Goal: Communication & Community: Answer question/provide support

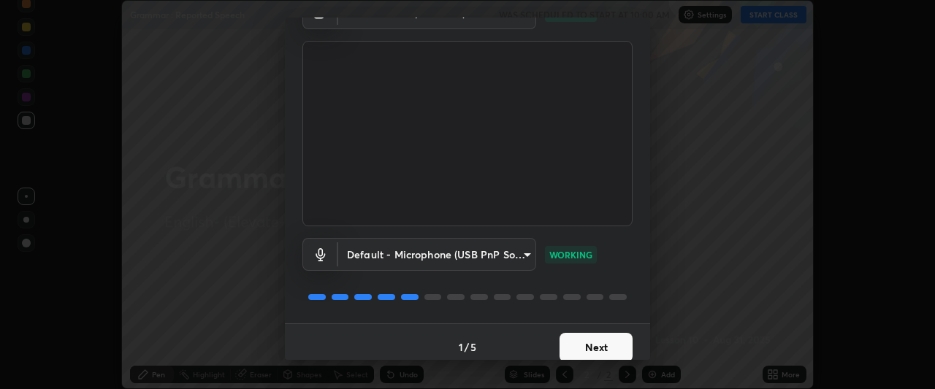
scroll to position [90, 0]
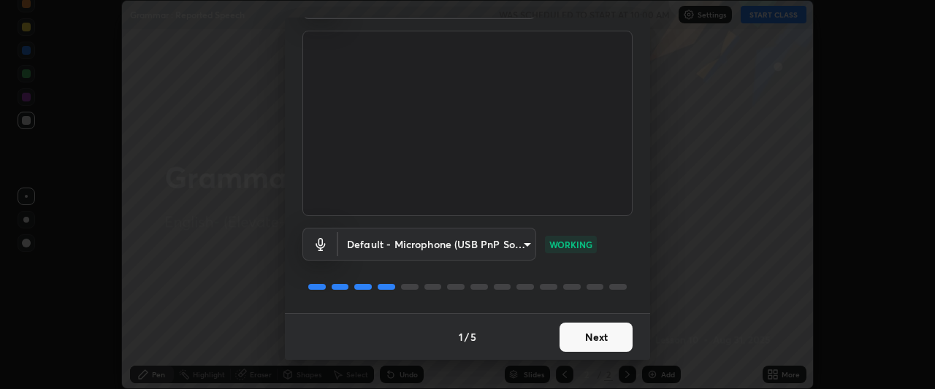
click at [589, 337] on button "Next" at bounding box center [595, 337] width 73 height 29
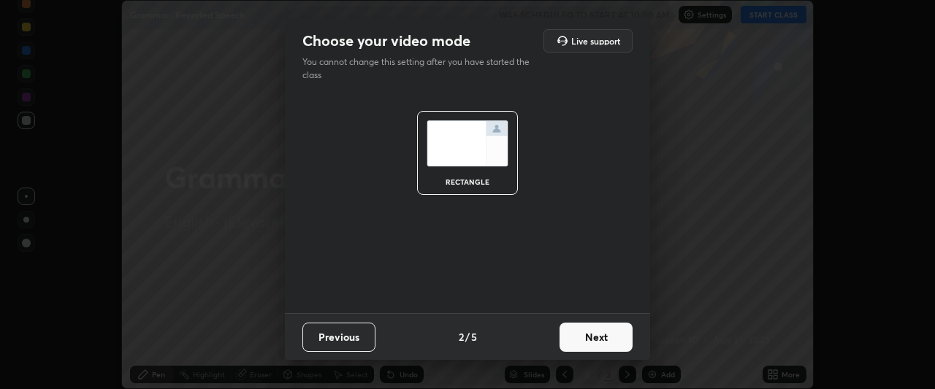
click at [599, 338] on button "Next" at bounding box center [595, 337] width 73 height 29
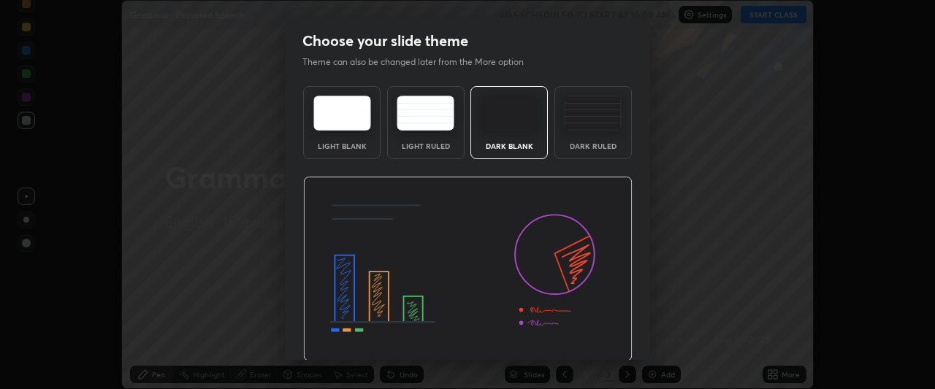
click at [605, 342] on img at bounding box center [467, 269] width 329 height 185
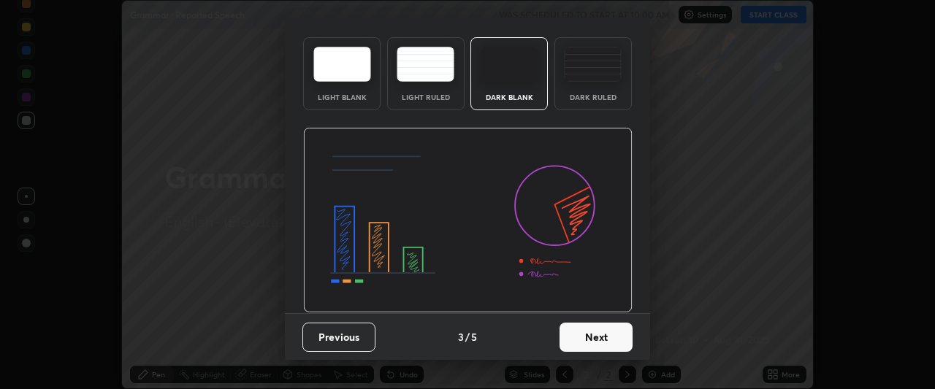
click at [607, 335] on button "Next" at bounding box center [595, 337] width 73 height 29
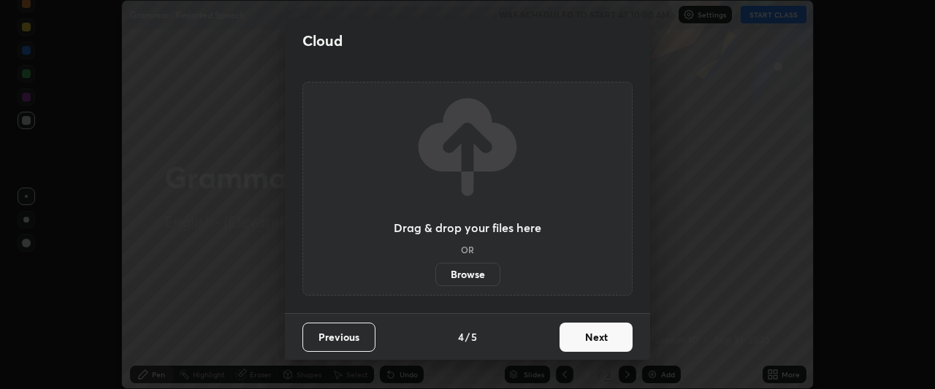
scroll to position [0, 0]
click at [623, 333] on button "Next" at bounding box center [595, 337] width 73 height 29
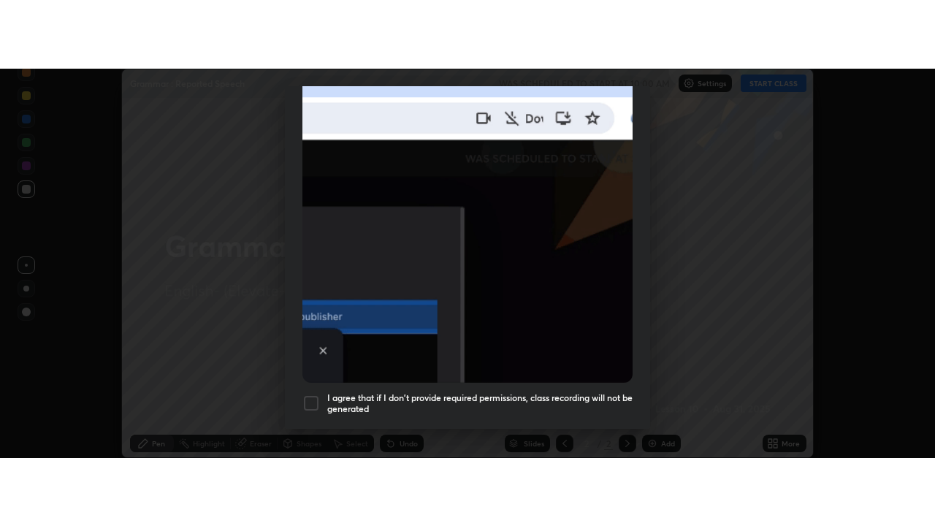
scroll to position [388, 0]
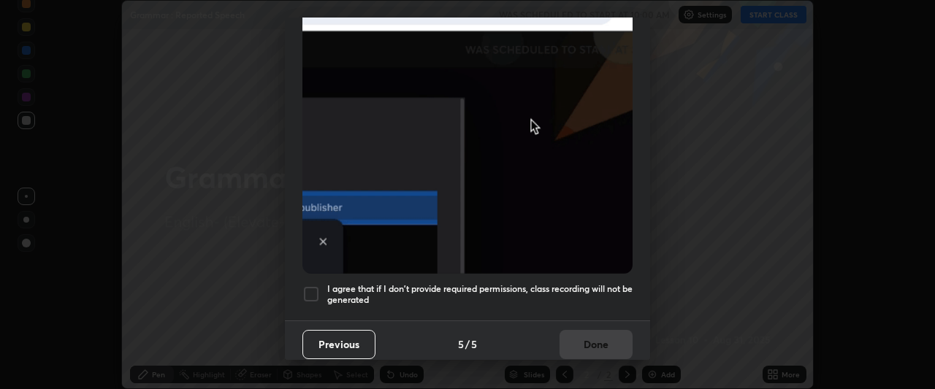
click at [315, 286] on div at bounding box center [311, 295] width 18 height 18
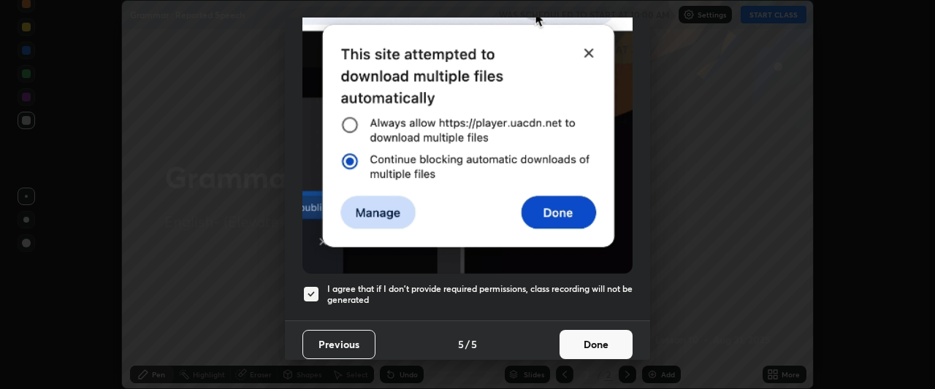
click at [581, 337] on button "Done" at bounding box center [595, 344] width 73 height 29
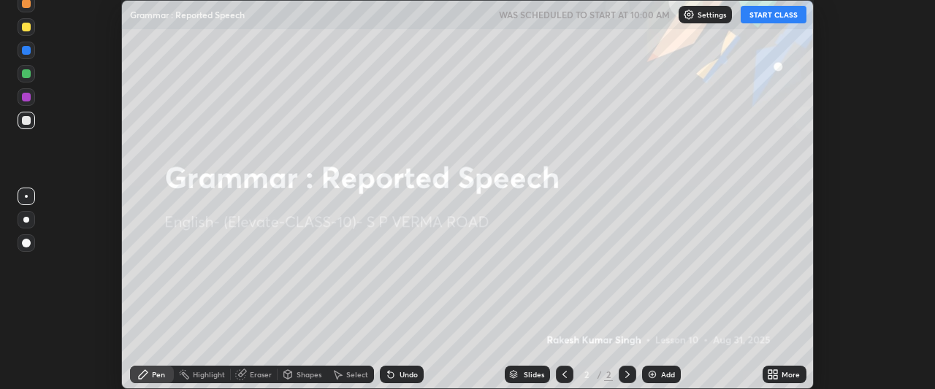
click at [770, 375] on icon at bounding box center [770, 377] width 4 height 4
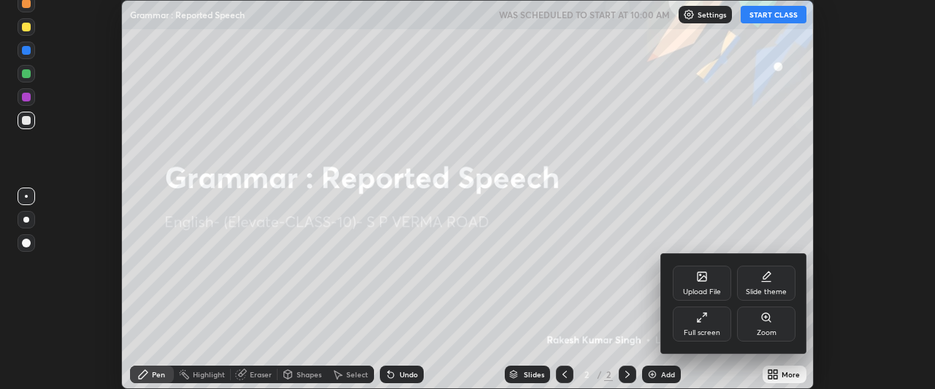
click at [705, 325] on div "Full screen" at bounding box center [702, 324] width 58 height 35
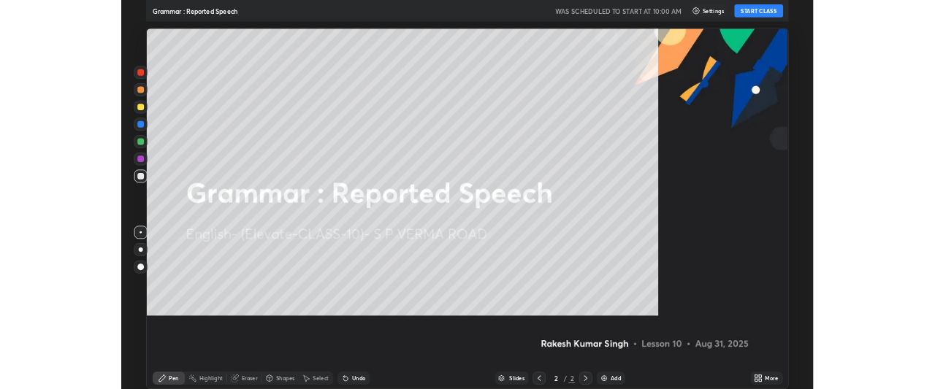
scroll to position [526, 935]
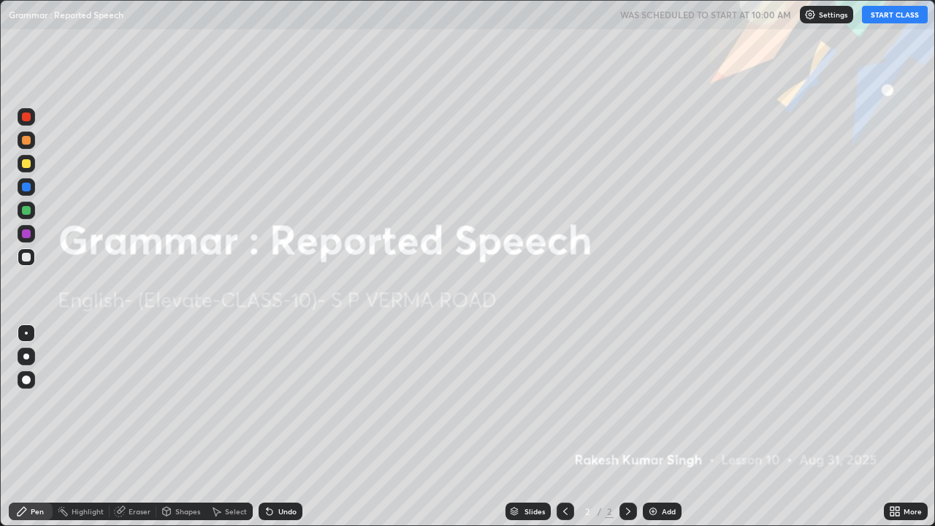
click at [885, 17] on button "START CLASS" at bounding box center [895, 15] width 66 height 18
click at [897, 389] on icon at bounding box center [897, 509] width 4 height 4
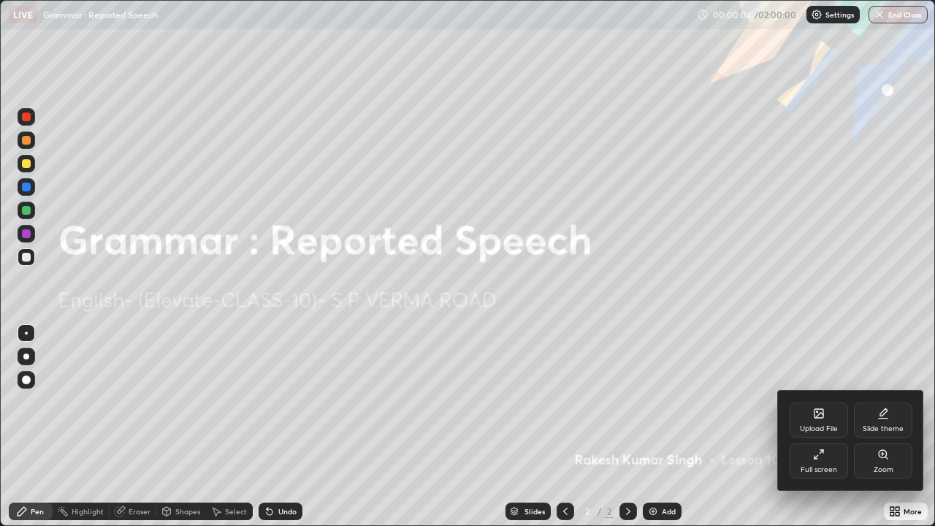
click at [816, 389] on icon at bounding box center [819, 454] width 12 height 12
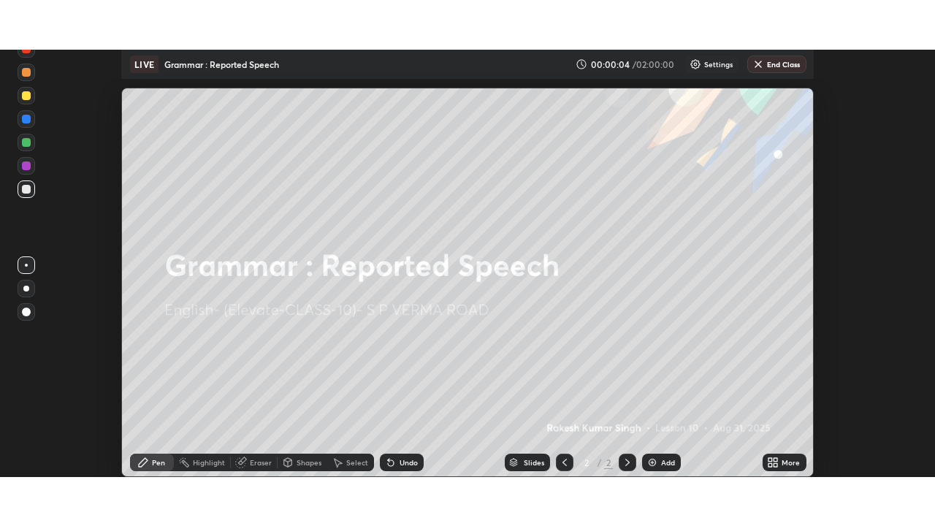
scroll to position [72638, 72093]
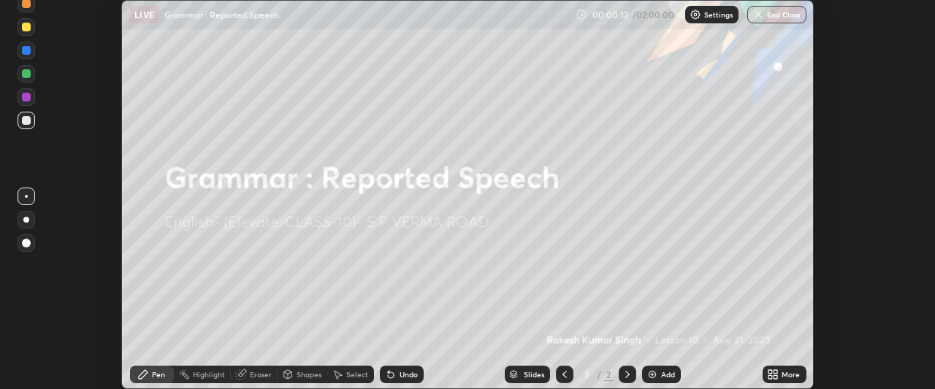
click at [780, 375] on div "More" at bounding box center [784, 375] width 44 height 18
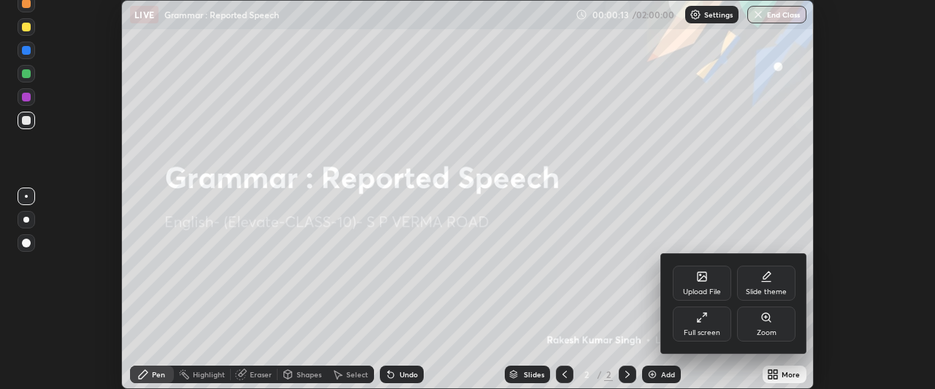
click at [700, 327] on div "Full screen" at bounding box center [702, 324] width 58 height 35
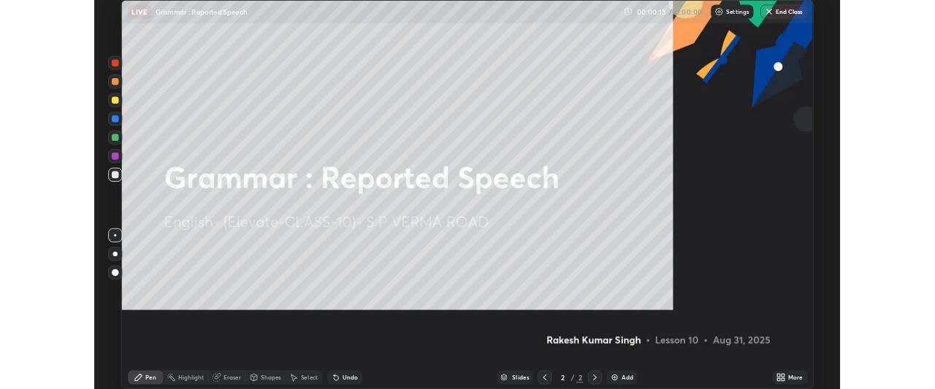
scroll to position [526, 935]
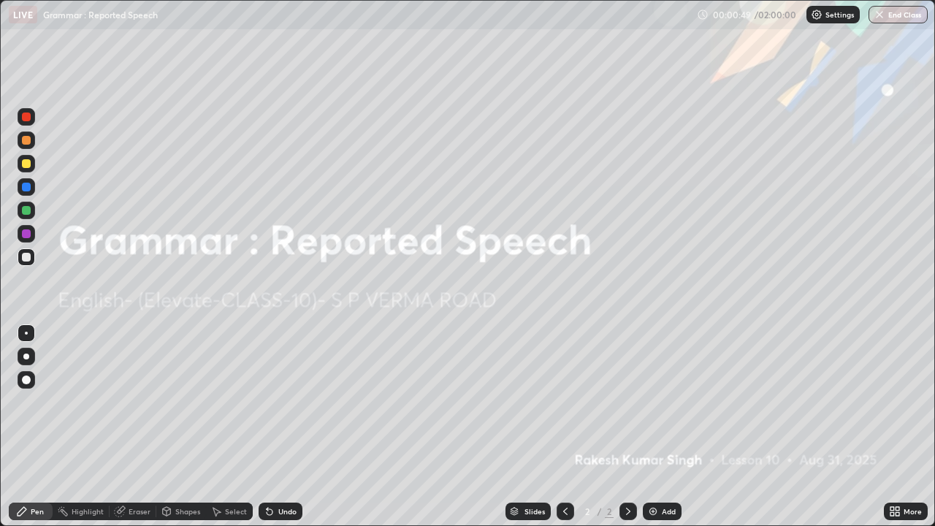
click at [29, 234] on div at bounding box center [26, 233] width 9 height 9
click at [26, 356] on div at bounding box center [26, 356] width 6 height 6
click at [27, 379] on div at bounding box center [26, 379] width 9 height 9
click at [278, 389] on div "Undo" at bounding box center [287, 511] width 18 height 7
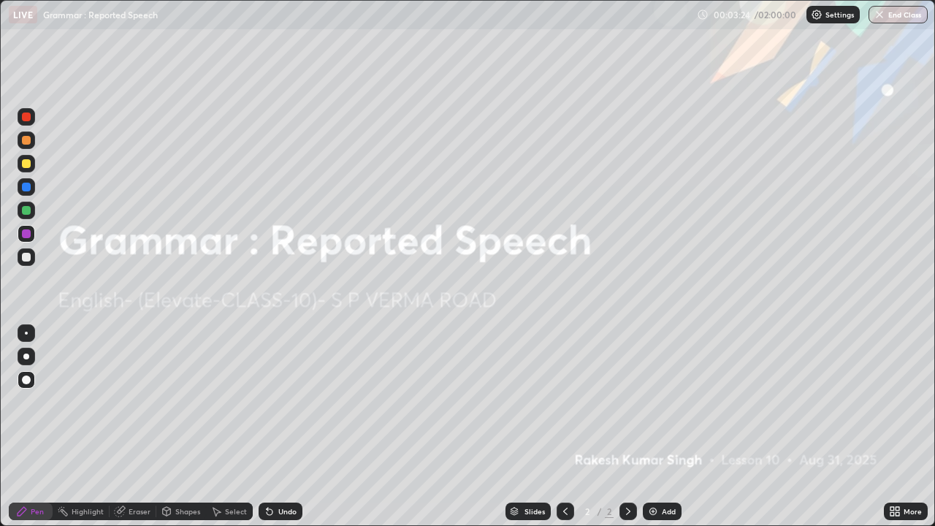
click at [288, 389] on div "Undo" at bounding box center [281, 511] width 44 height 18
click at [288, 389] on div "Undo" at bounding box center [287, 511] width 18 height 7
click at [27, 116] on div at bounding box center [26, 116] width 9 height 9
click at [654, 389] on img at bounding box center [653, 511] width 12 height 12
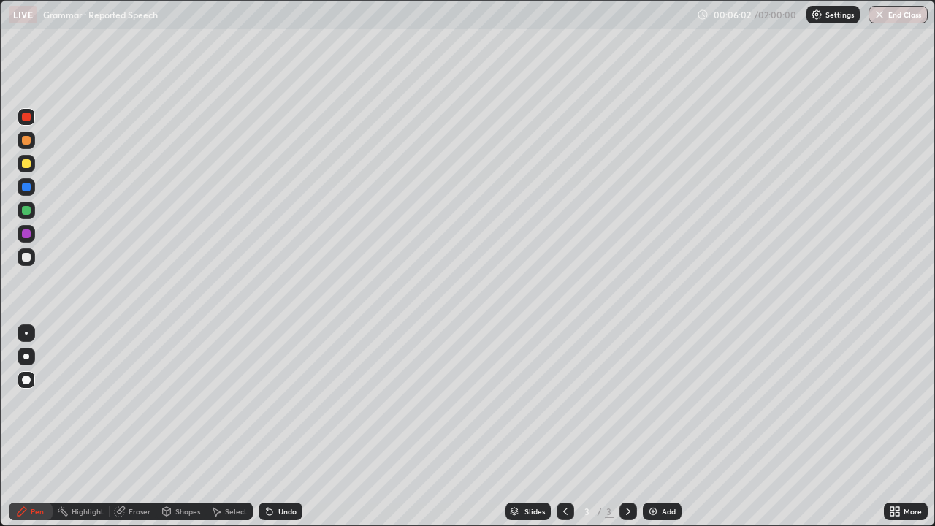
click at [27, 190] on div at bounding box center [26, 187] width 9 height 9
click at [26, 237] on div at bounding box center [26, 233] width 9 height 9
click at [652, 389] on img at bounding box center [653, 511] width 12 height 12
click at [26, 164] on div at bounding box center [26, 163] width 9 height 9
click at [26, 213] on div at bounding box center [26, 210] width 9 height 9
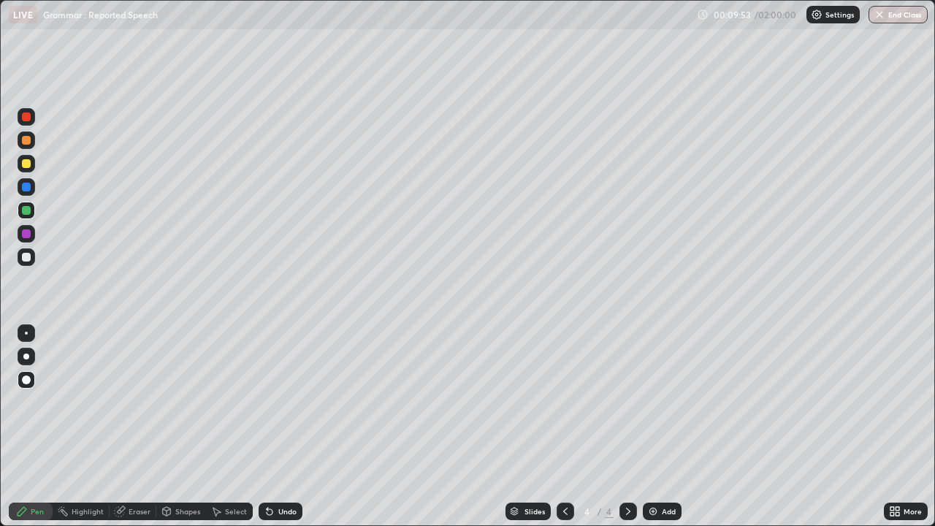
click at [177, 389] on div "Shapes" at bounding box center [187, 511] width 25 height 7
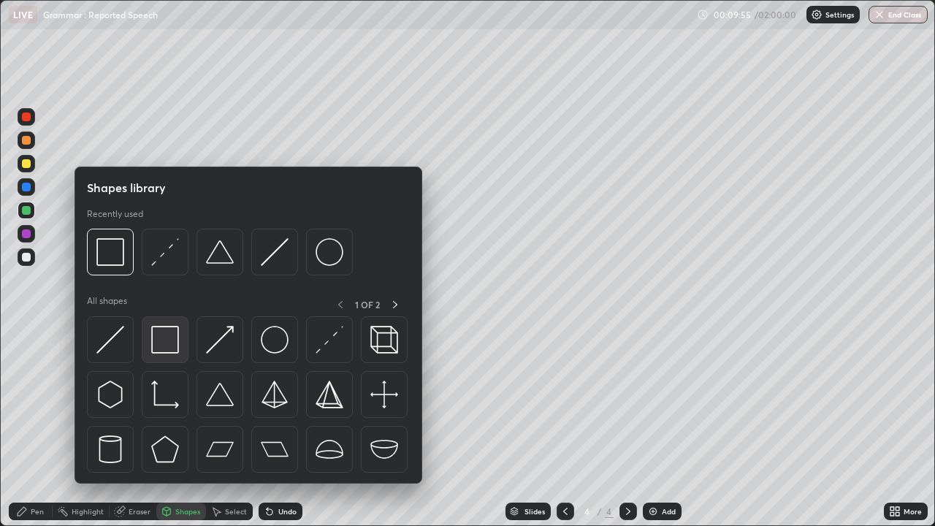
click at [167, 343] on img at bounding box center [165, 340] width 28 height 28
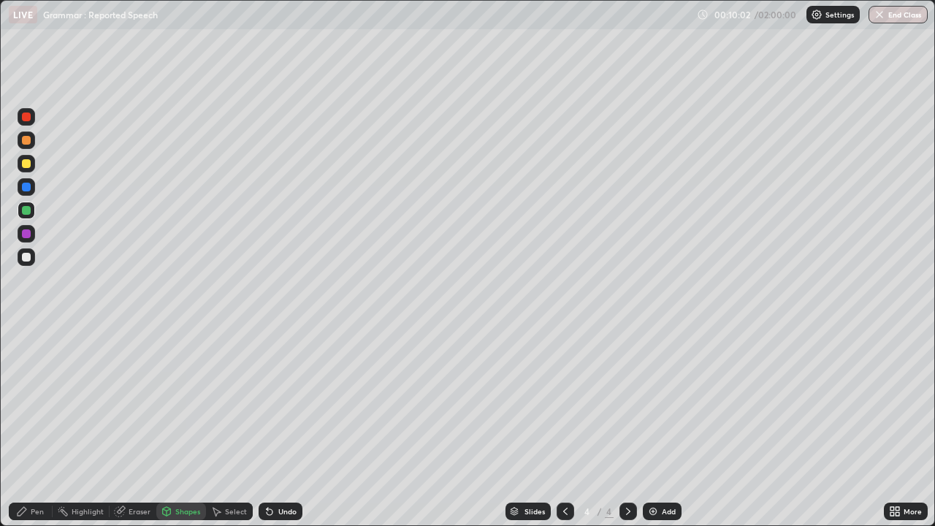
click at [40, 389] on div "Pen" at bounding box center [37, 511] width 13 height 7
click at [180, 389] on div "Shapes" at bounding box center [187, 511] width 25 height 7
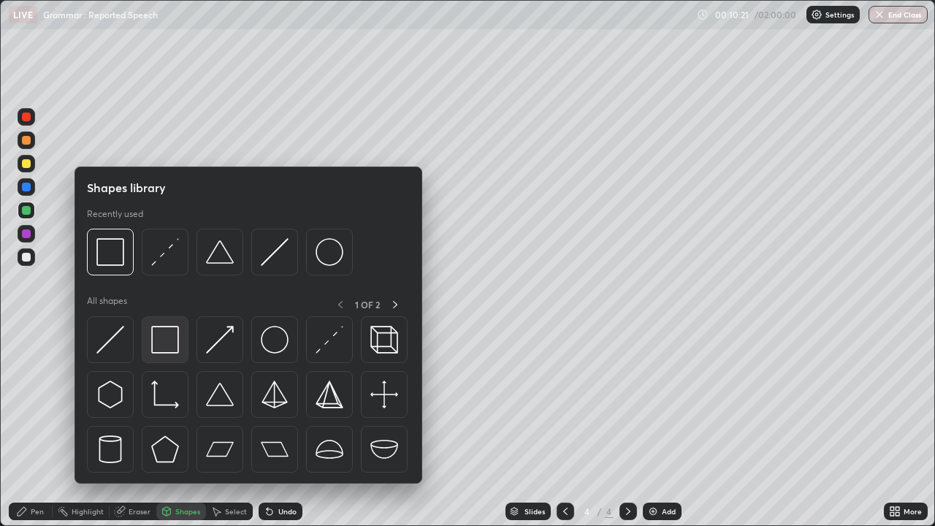
click at [160, 338] on img at bounding box center [165, 340] width 28 height 28
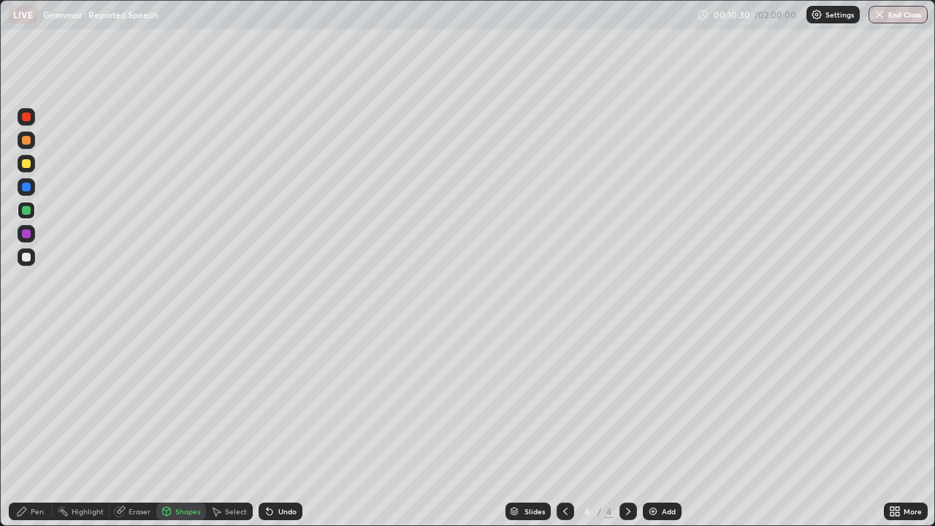
click at [279, 389] on div "Undo" at bounding box center [287, 511] width 18 height 7
click at [43, 389] on div "Pen" at bounding box center [37, 511] width 13 height 7
click at [32, 258] on div at bounding box center [27, 257] width 18 height 18
click at [28, 229] on div at bounding box center [27, 234] width 18 height 18
click at [32, 164] on div at bounding box center [27, 164] width 18 height 18
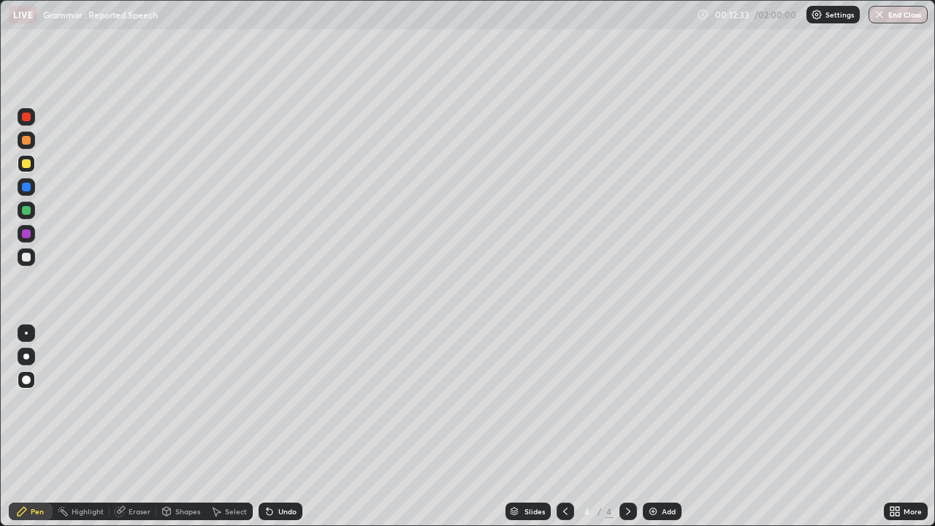
click at [28, 231] on div at bounding box center [26, 233] width 9 height 9
click at [29, 164] on div at bounding box center [26, 163] width 9 height 9
click at [27, 234] on div at bounding box center [26, 233] width 9 height 9
click at [28, 164] on div at bounding box center [26, 163] width 9 height 9
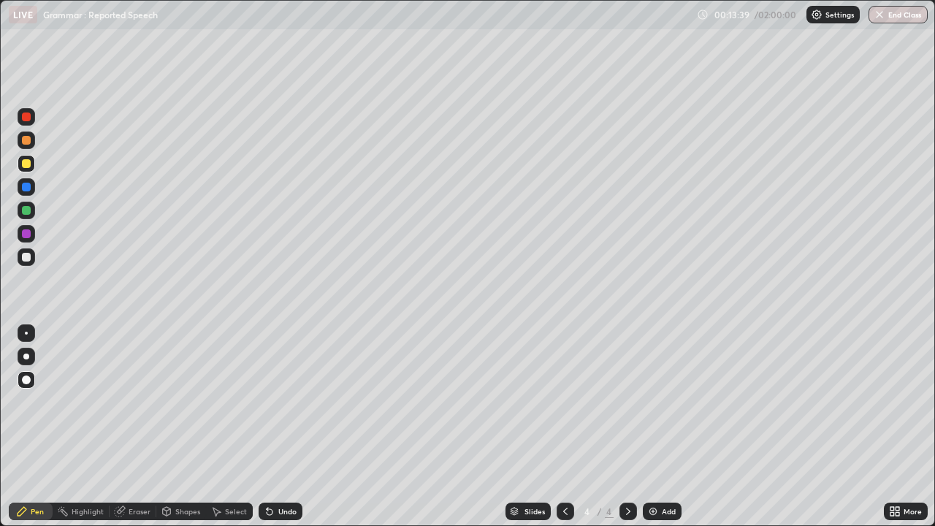
click at [27, 334] on div at bounding box center [26, 333] width 3 height 3
click at [22, 118] on div at bounding box center [26, 116] width 9 height 9
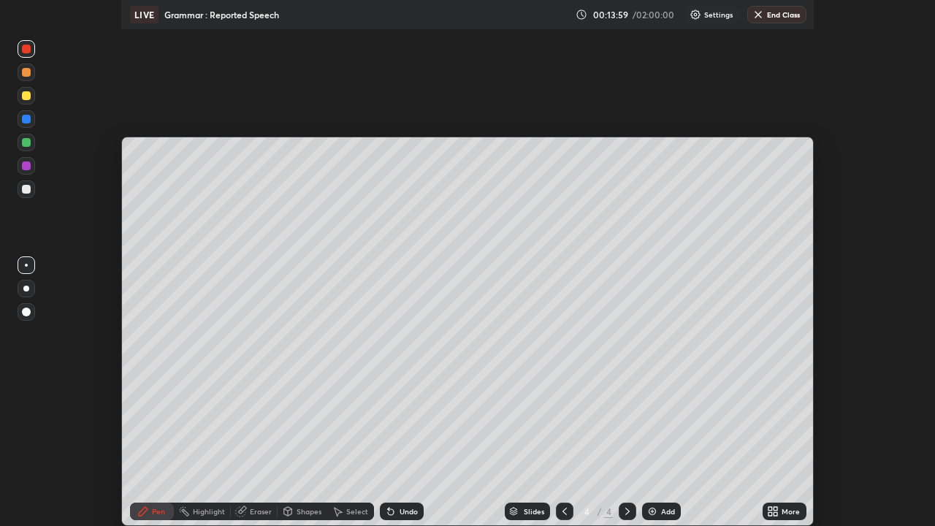
scroll to position [72638, 72093]
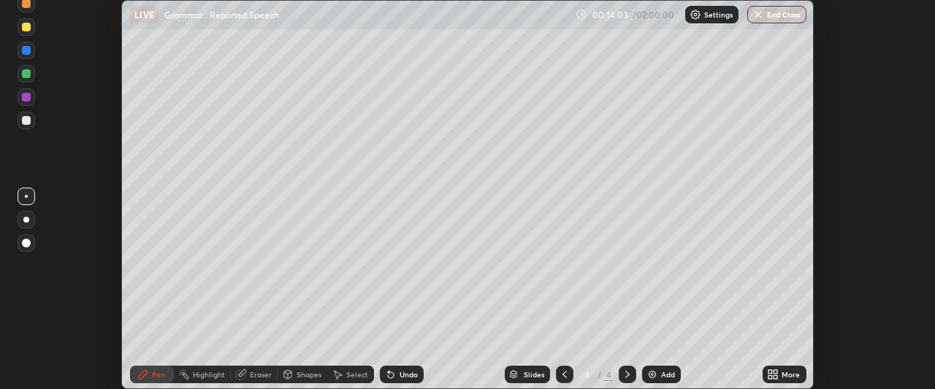
click at [781, 375] on div "More" at bounding box center [784, 375] width 44 height 18
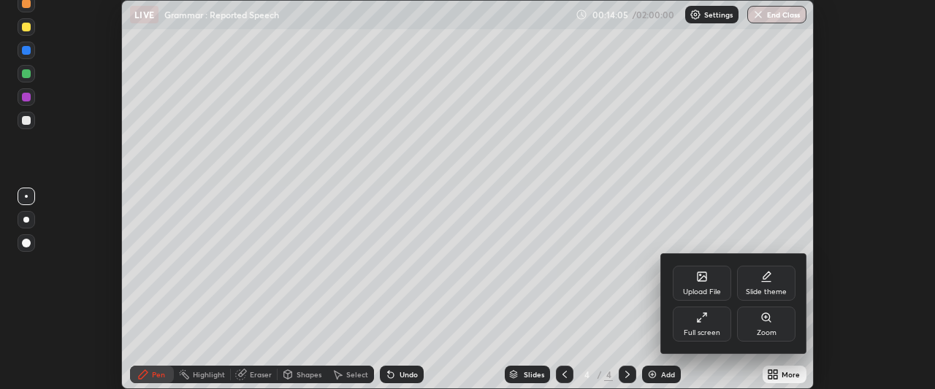
click at [698, 326] on div "Full screen" at bounding box center [702, 324] width 58 height 35
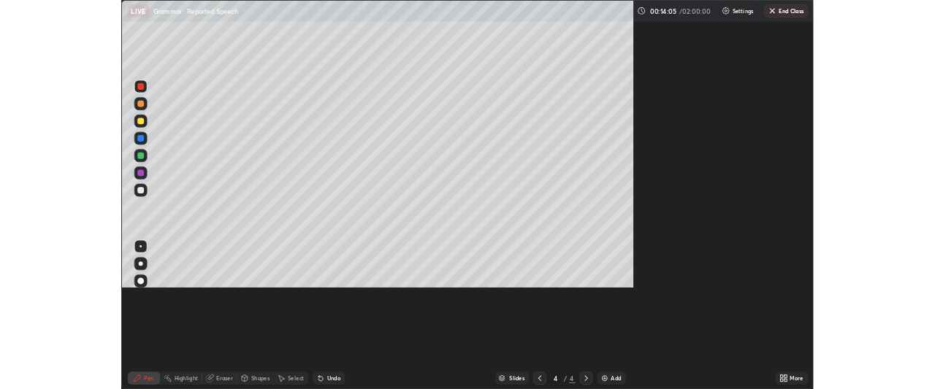
scroll to position [526, 935]
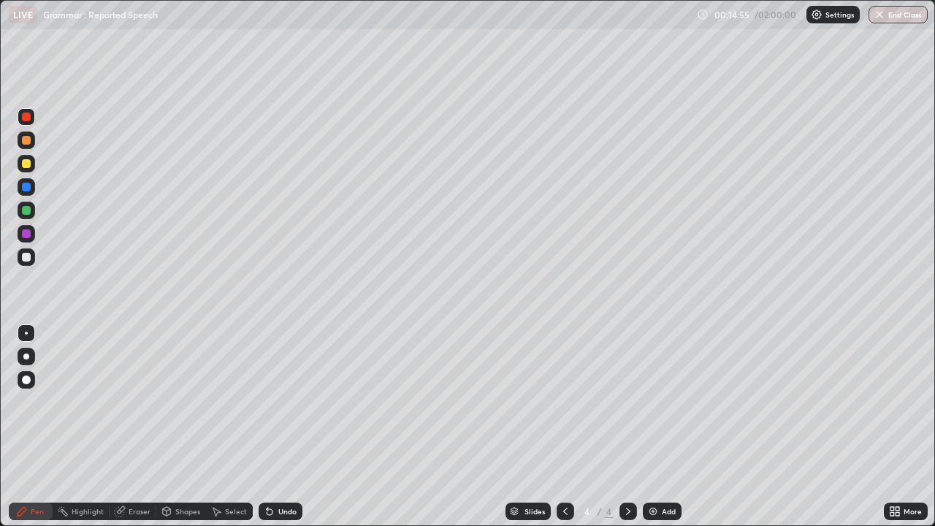
click at [656, 389] on img at bounding box center [653, 511] width 12 height 12
click at [26, 355] on div at bounding box center [26, 356] width 6 height 6
click at [29, 208] on div at bounding box center [26, 210] width 9 height 9
click at [31, 118] on div at bounding box center [27, 117] width 18 height 18
click at [27, 164] on div at bounding box center [26, 163] width 9 height 9
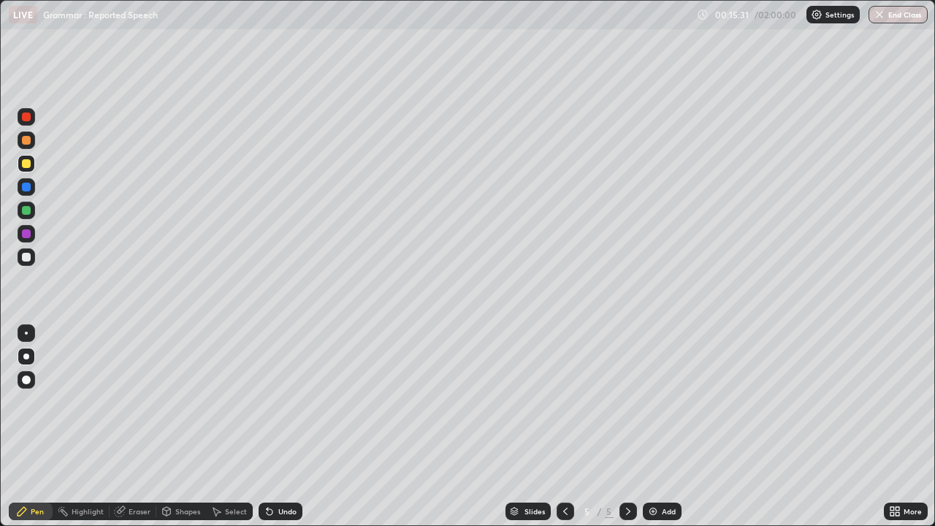
click at [28, 165] on div at bounding box center [26, 163] width 9 height 9
click at [29, 120] on div at bounding box center [26, 116] width 9 height 9
click at [26, 212] on div at bounding box center [26, 210] width 9 height 9
click at [28, 117] on div at bounding box center [26, 116] width 9 height 9
click at [29, 165] on div at bounding box center [26, 163] width 9 height 9
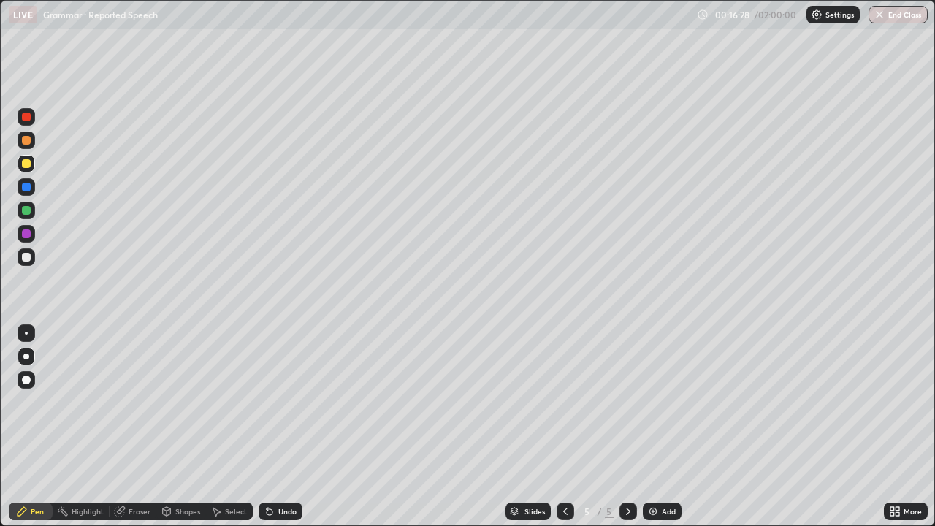
click at [25, 120] on div at bounding box center [26, 116] width 9 height 9
click at [28, 212] on div at bounding box center [26, 210] width 9 height 9
click at [26, 119] on div at bounding box center [26, 116] width 9 height 9
click at [28, 166] on div at bounding box center [26, 163] width 9 height 9
click at [564, 389] on icon at bounding box center [565, 511] width 12 height 12
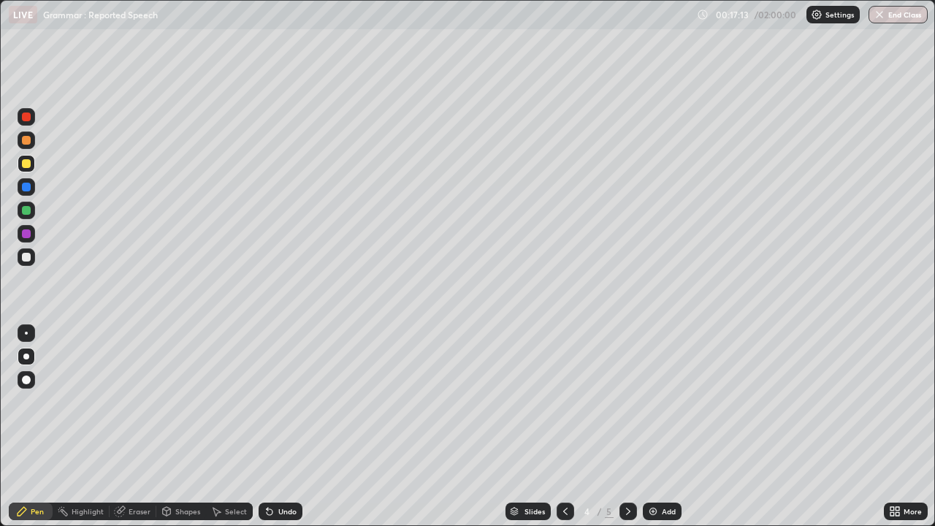
click at [562, 389] on icon at bounding box center [565, 511] width 12 height 12
click at [622, 389] on icon at bounding box center [628, 511] width 12 height 12
click at [627, 389] on icon at bounding box center [628, 511] width 12 height 12
click at [187, 389] on div "Shapes" at bounding box center [187, 511] width 25 height 7
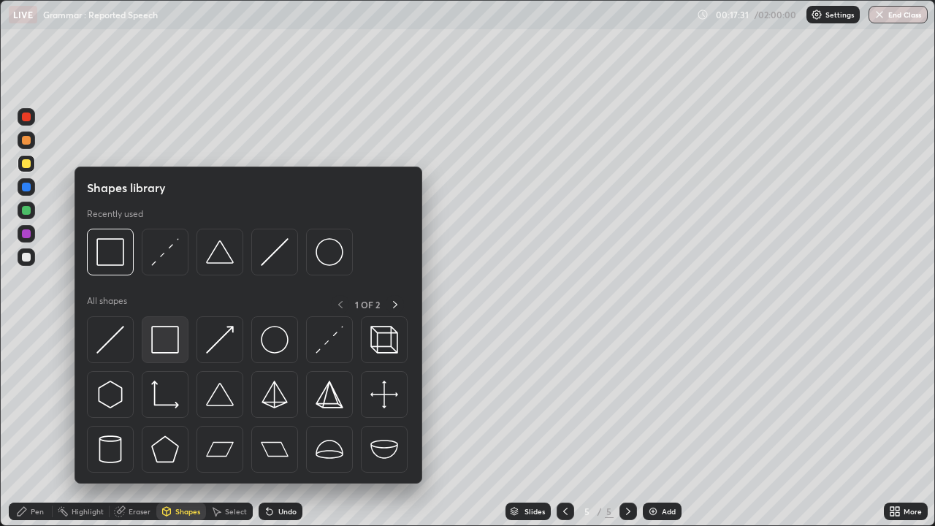
click at [163, 340] on img at bounding box center [165, 340] width 28 height 28
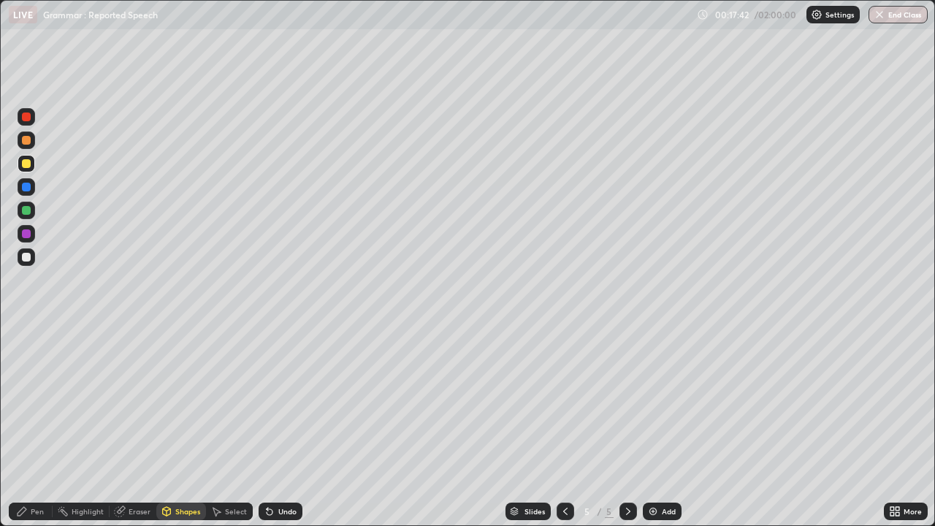
click at [33, 389] on div "Pen" at bounding box center [37, 511] width 13 height 7
click at [563, 389] on icon at bounding box center [565, 511] width 12 height 12
click at [627, 389] on icon at bounding box center [628, 511] width 12 height 12
click at [28, 117] on div at bounding box center [26, 116] width 9 height 9
click at [280, 389] on div "Undo" at bounding box center [287, 511] width 18 height 7
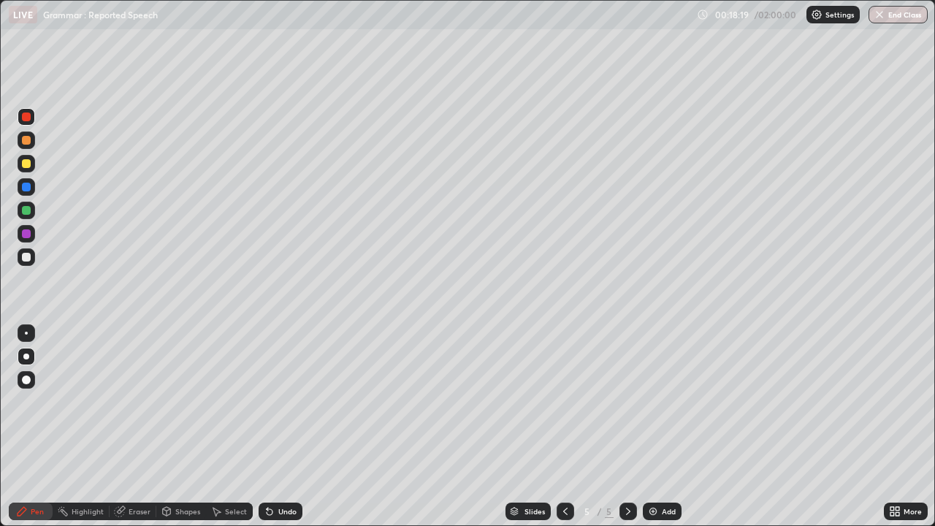
click at [282, 389] on div "Undo" at bounding box center [287, 511] width 18 height 7
click at [29, 164] on div at bounding box center [26, 163] width 9 height 9
click at [29, 118] on div at bounding box center [26, 116] width 9 height 9
click at [26, 161] on div at bounding box center [26, 163] width 9 height 9
click at [565, 389] on icon at bounding box center [565, 511] width 12 height 12
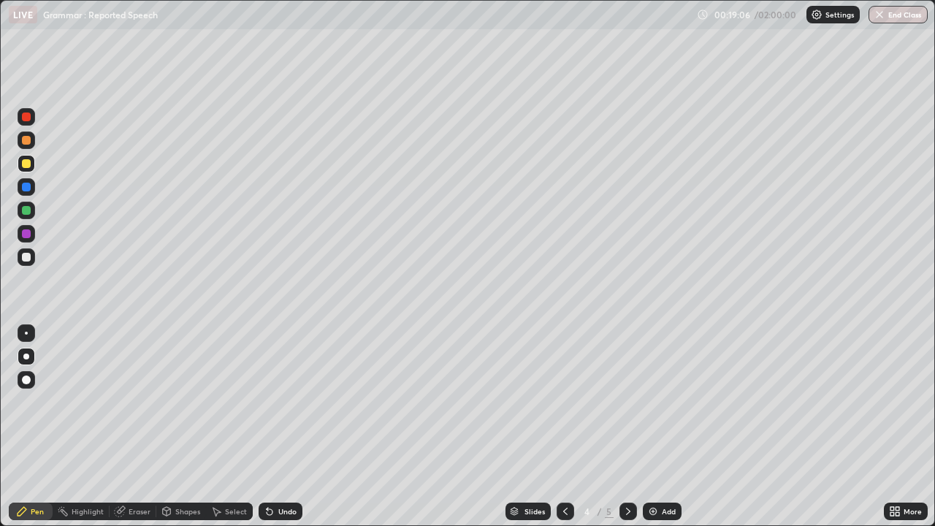
click at [627, 389] on icon at bounding box center [628, 511] width 12 height 12
click at [25, 116] on div at bounding box center [26, 116] width 9 height 9
click at [27, 162] on div at bounding box center [26, 163] width 9 height 9
click at [563, 389] on icon at bounding box center [565, 511] width 12 height 12
click at [627, 389] on icon at bounding box center [628, 511] width 12 height 12
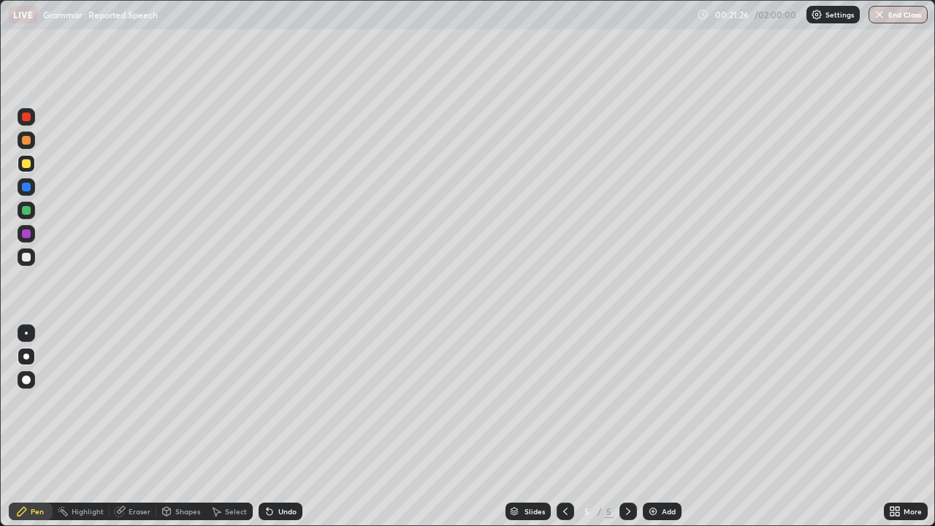
click at [563, 389] on icon at bounding box center [565, 511] width 4 height 7
click at [628, 389] on icon at bounding box center [628, 511] width 12 height 12
click at [26, 117] on div at bounding box center [26, 116] width 9 height 9
click at [25, 160] on div at bounding box center [26, 163] width 9 height 9
click at [279, 389] on div "Undo" at bounding box center [287, 511] width 18 height 7
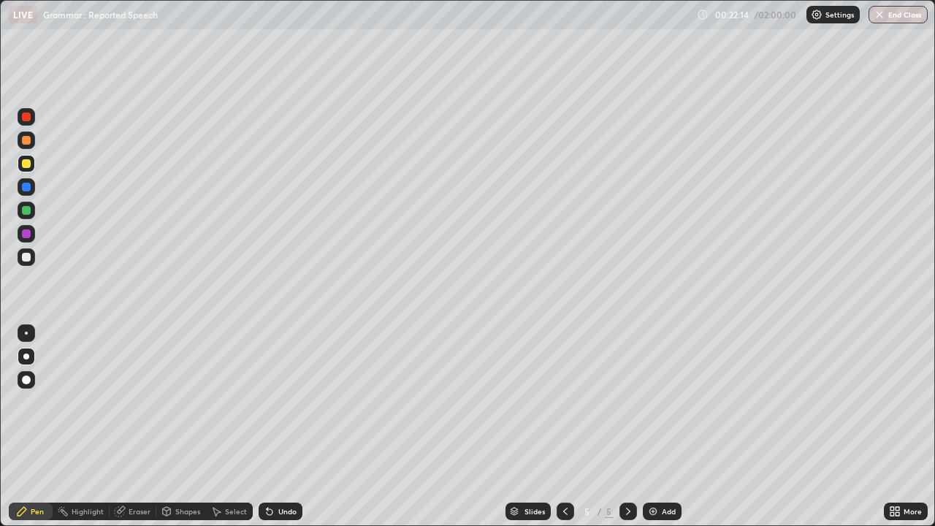
click at [278, 389] on div "Undo" at bounding box center [287, 511] width 18 height 7
click at [280, 389] on div "Undo" at bounding box center [287, 511] width 18 height 7
click at [278, 389] on div "Undo" at bounding box center [287, 511] width 18 height 7
click at [564, 389] on icon at bounding box center [565, 511] width 12 height 12
click at [624, 389] on icon at bounding box center [628, 511] width 12 height 12
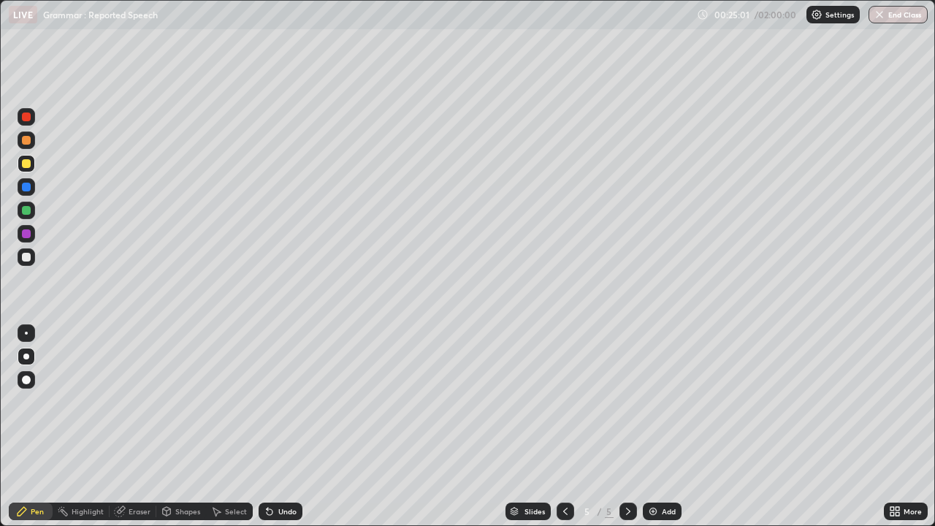
click at [564, 389] on icon at bounding box center [565, 511] width 12 height 12
click at [628, 389] on icon at bounding box center [628, 511] width 12 height 12
click at [627, 389] on icon at bounding box center [628, 511] width 12 height 12
click at [652, 389] on img at bounding box center [653, 511] width 12 height 12
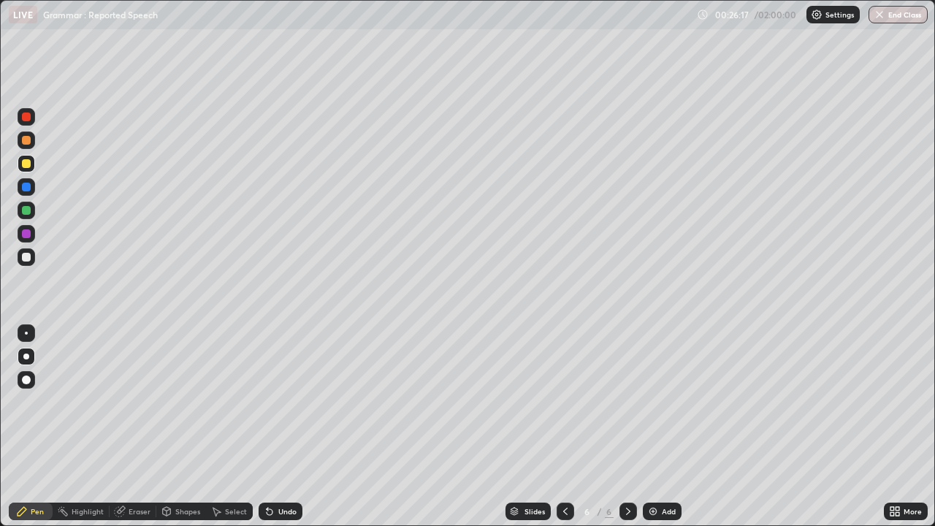
click at [27, 187] on div at bounding box center [26, 187] width 9 height 9
click at [27, 162] on div at bounding box center [26, 163] width 9 height 9
click at [28, 234] on div at bounding box center [26, 233] width 9 height 9
click at [557, 389] on div at bounding box center [565, 511] width 18 height 18
click at [563, 389] on icon at bounding box center [565, 511] width 12 height 12
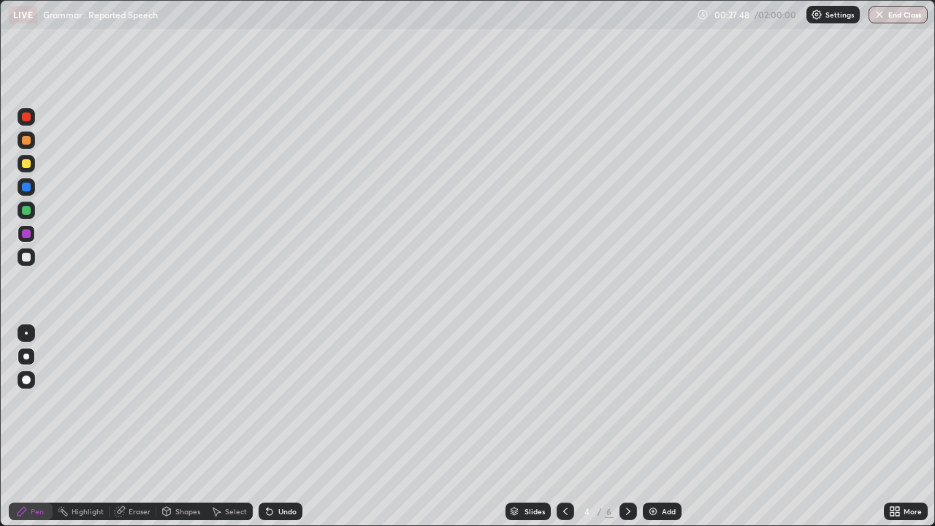
click at [628, 389] on icon at bounding box center [628, 511] width 12 height 12
click at [285, 389] on div "Undo" at bounding box center [287, 511] width 18 height 7
click at [286, 389] on div "Undo" at bounding box center [281, 511] width 44 height 18
click at [287, 389] on div "Undo" at bounding box center [281, 511] width 44 height 18
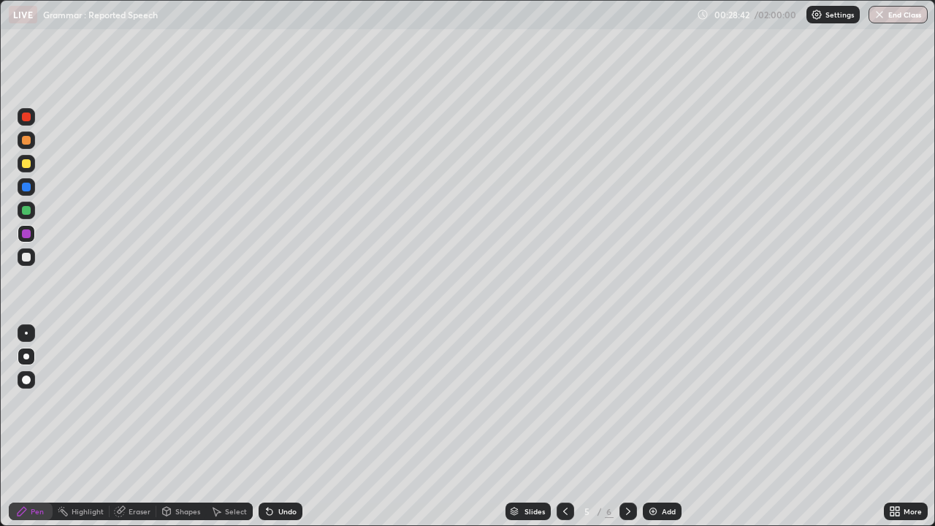
click at [283, 389] on div "Undo" at bounding box center [278, 511] width 50 height 29
click at [284, 389] on div "Undo" at bounding box center [287, 511] width 18 height 7
click at [172, 389] on div "Shapes" at bounding box center [181, 511] width 50 height 18
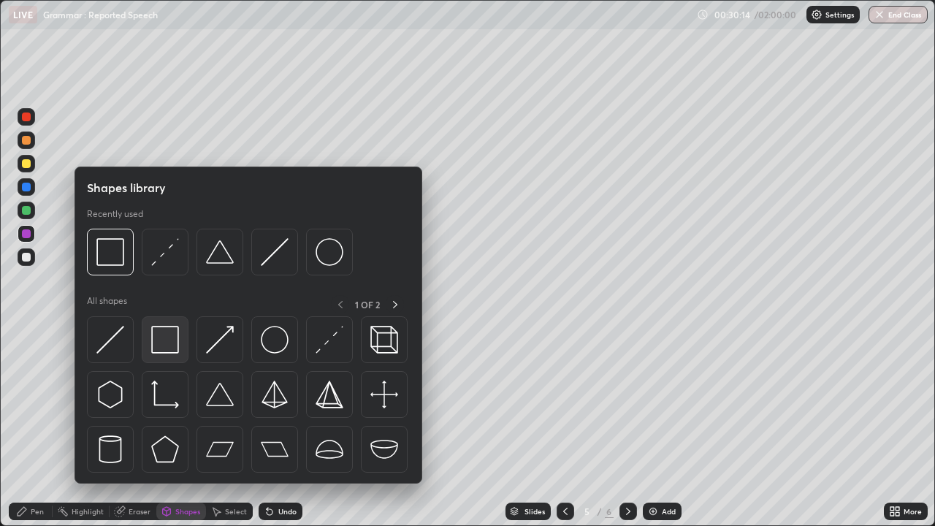
click at [168, 340] on img at bounding box center [165, 340] width 28 height 28
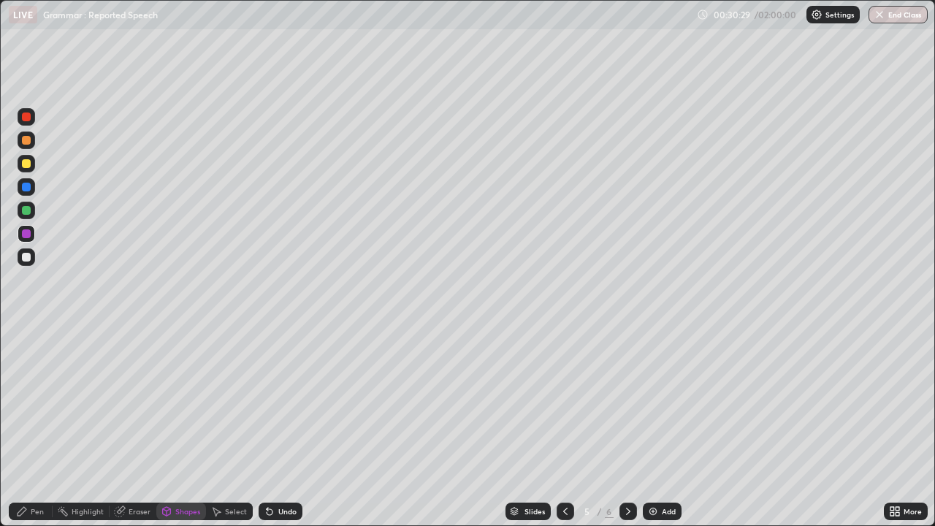
click at [627, 389] on icon at bounding box center [628, 511] width 12 height 12
click at [37, 389] on div "Pen" at bounding box center [37, 511] width 13 height 7
click at [565, 389] on icon at bounding box center [565, 511] width 12 height 12
click at [627, 389] on icon at bounding box center [628, 511] width 12 height 12
click at [26, 211] on div at bounding box center [26, 210] width 9 height 9
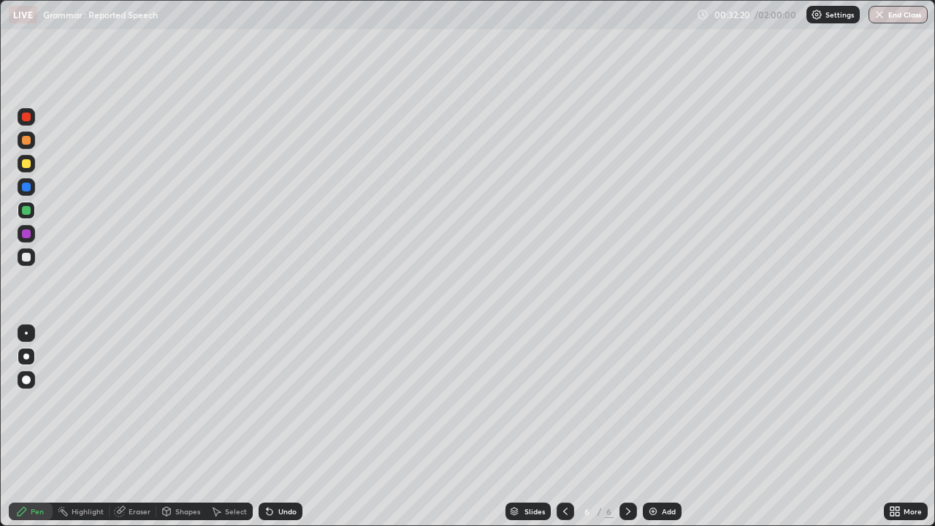
click at [564, 389] on icon at bounding box center [565, 511] width 12 height 12
click at [625, 389] on div at bounding box center [628, 511] width 18 height 18
click at [26, 236] on div at bounding box center [26, 233] width 9 height 9
click at [30, 208] on div at bounding box center [26, 210] width 9 height 9
click at [28, 230] on div at bounding box center [26, 233] width 9 height 9
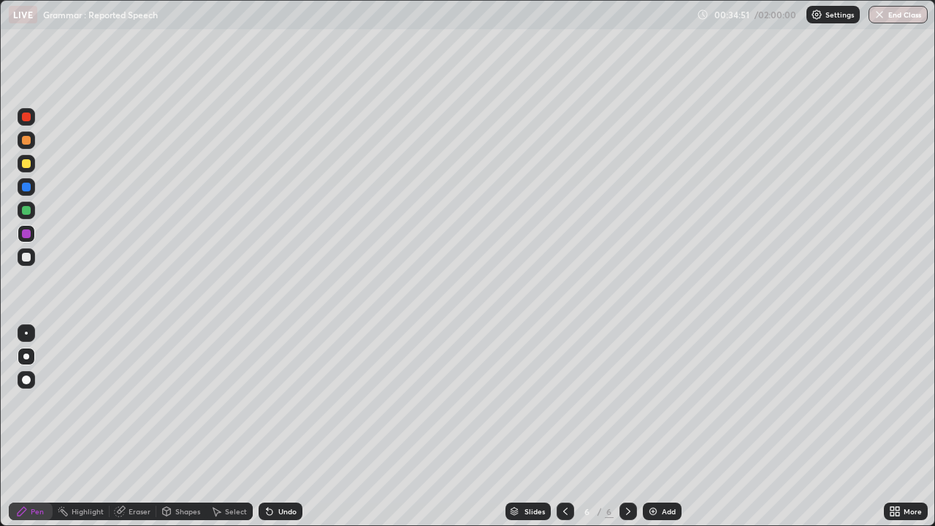
click at [26, 212] on div at bounding box center [26, 210] width 9 height 9
click at [564, 389] on icon at bounding box center [565, 511] width 12 height 12
click at [562, 389] on icon at bounding box center [565, 511] width 12 height 12
click at [563, 389] on icon at bounding box center [565, 511] width 4 height 7
click at [556, 389] on div at bounding box center [565, 511] width 18 height 18
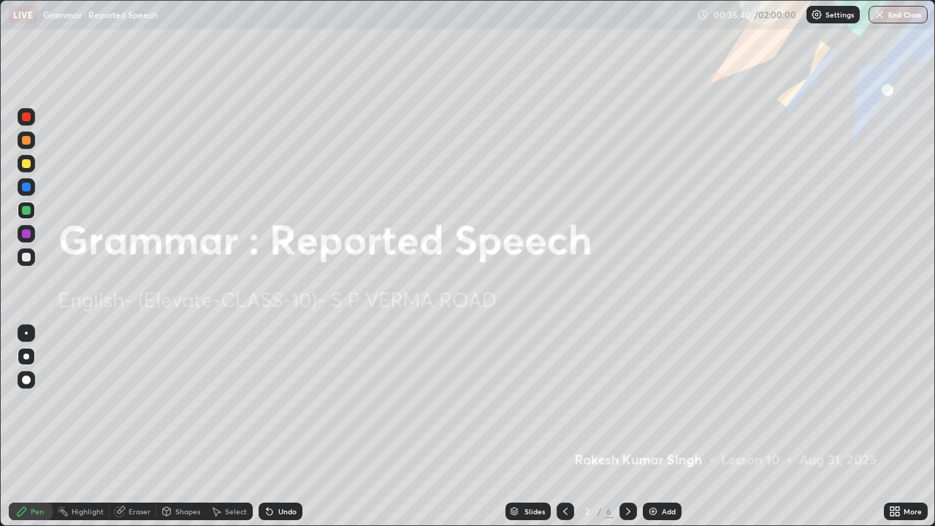
click at [627, 389] on icon at bounding box center [628, 511] width 12 height 12
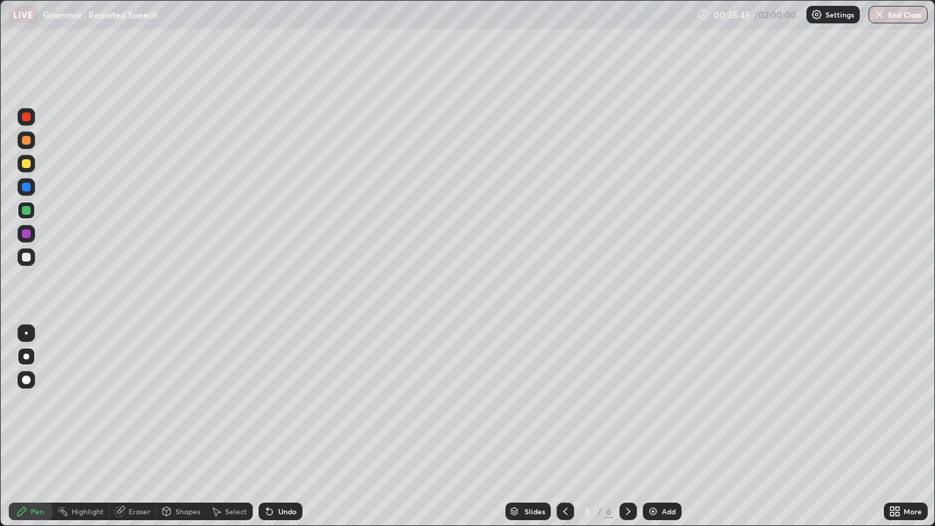
click at [626, 389] on icon at bounding box center [628, 511] width 12 height 12
click at [630, 389] on div at bounding box center [628, 511] width 18 height 18
click at [624, 389] on icon at bounding box center [628, 511] width 12 height 12
click at [654, 389] on img at bounding box center [653, 511] width 12 height 12
click at [27, 119] on div at bounding box center [26, 116] width 9 height 9
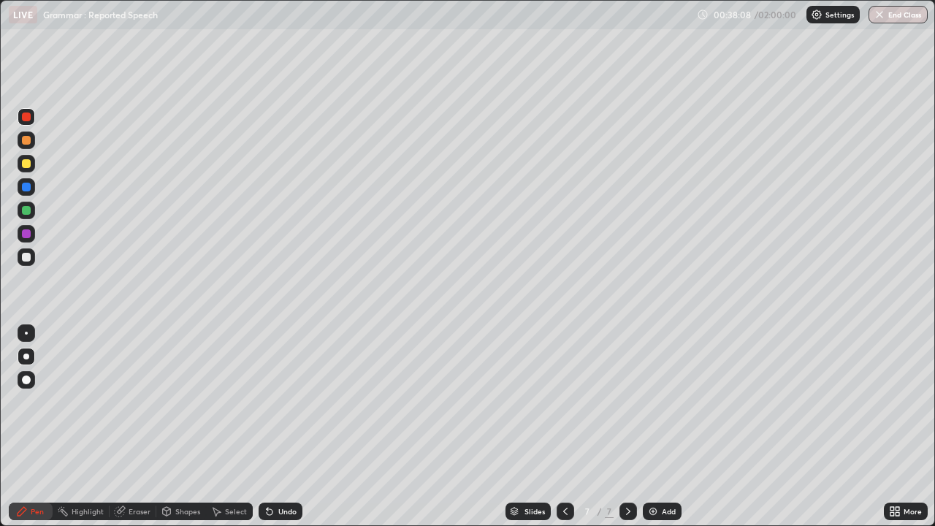
click at [28, 188] on div at bounding box center [26, 187] width 9 height 9
click at [278, 389] on div "Undo" at bounding box center [287, 511] width 18 height 7
click at [177, 389] on div "Shapes" at bounding box center [187, 511] width 25 height 7
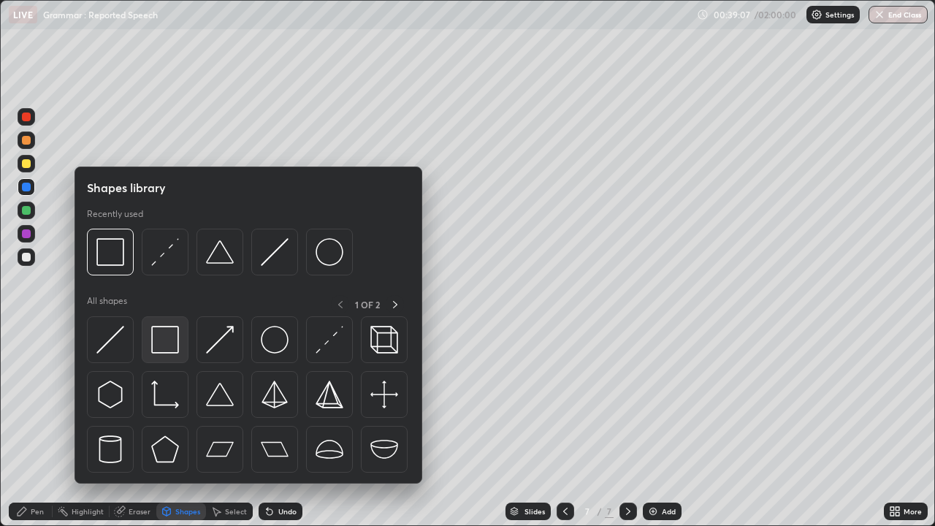
click at [172, 342] on img at bounding box center [165, 340] width 28 height 28
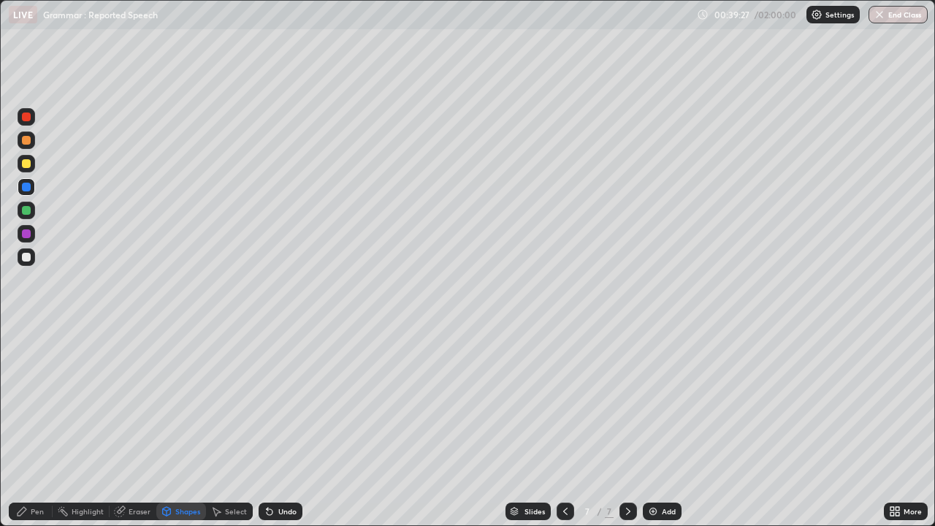
click at [29, 163] on div at bounding box center [26, 163] width 9 height 9
click at [283, 389] on div "Undo" at bounding box center [287, 511] width 18 height 7
click at [34, 389] on div "Pen" at bounding box center [31, 511] width 44 height 18
click at [28, 117] on div at bounding box center [26, 116] width 9 height 9
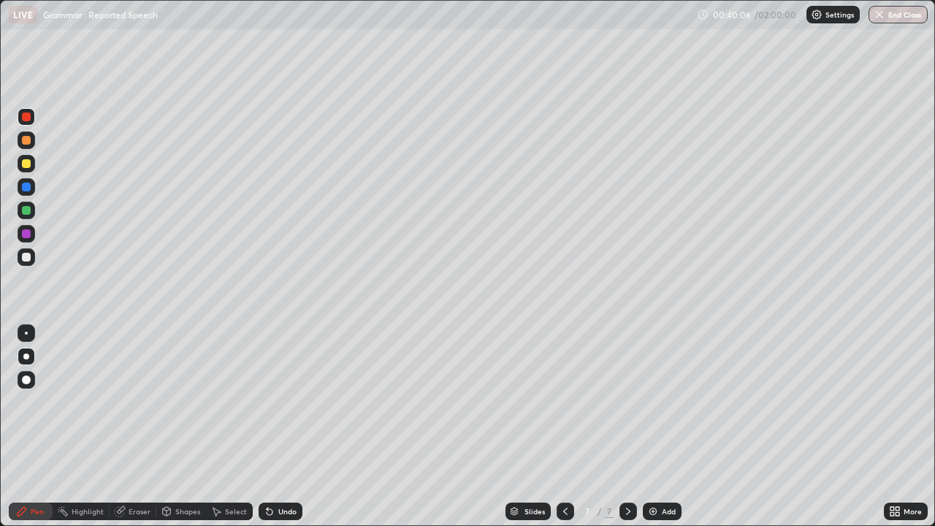
click at [177, 389] on div "Shapes" at bounding box center [181, 511] width 50 height 18
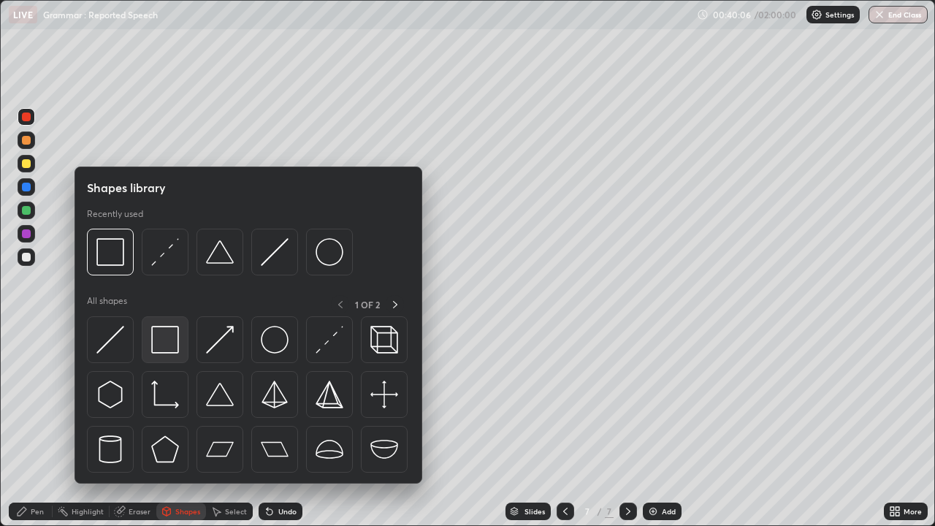
click at [169, 343] on img at bounding box center [165, 340] width 28 height 28
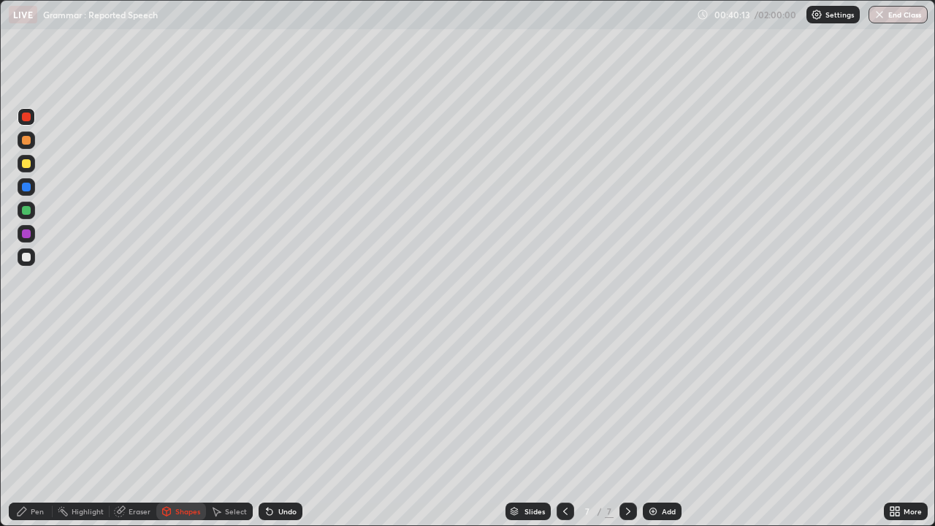
click at [180, 389] on div "Shapes" at bounding box center [187, 511] width 25 height 7
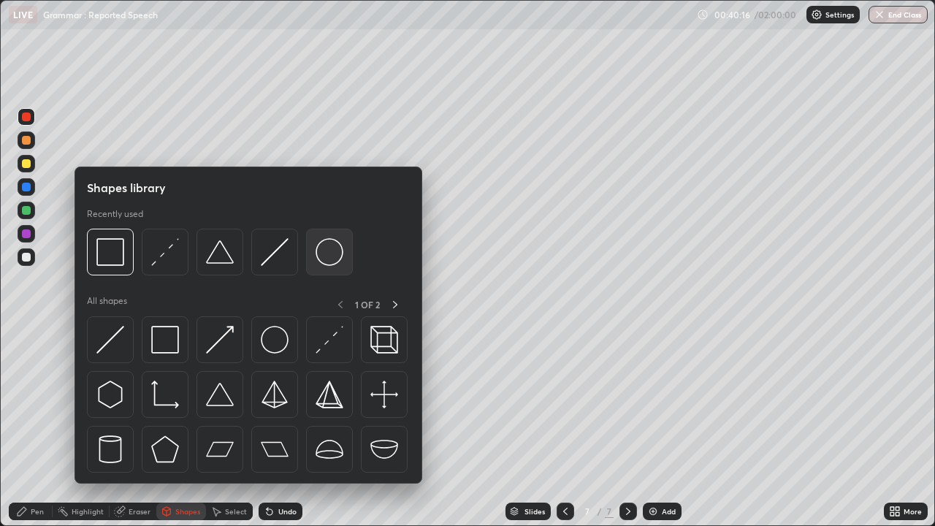
click at [329, 253] on img at bounding box center [329, 252] width 28 height 28
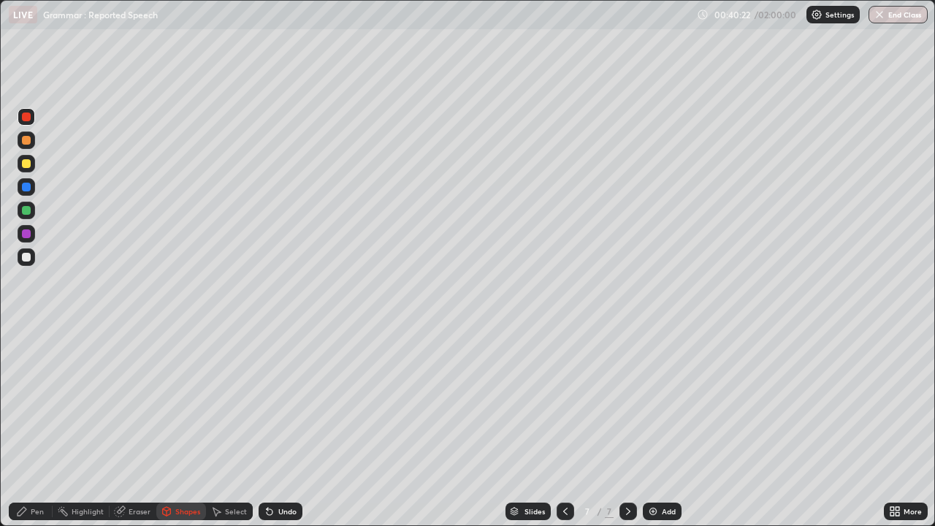
click at [278, 389] on div "Undo" at bounding box center [287, 511] width 18 height 7
click at [563, 389] on icon at bounding box center [565, 511] width 12 height 12
click at [564, 389] on icon at bounding box center [565, 511] width 12 height 12
click at [565, 389] on icon at bounding box center [565, 511] width 12 height 12
click at [564, 389] on icon at bounding box center [565, 511] width 12 height 12
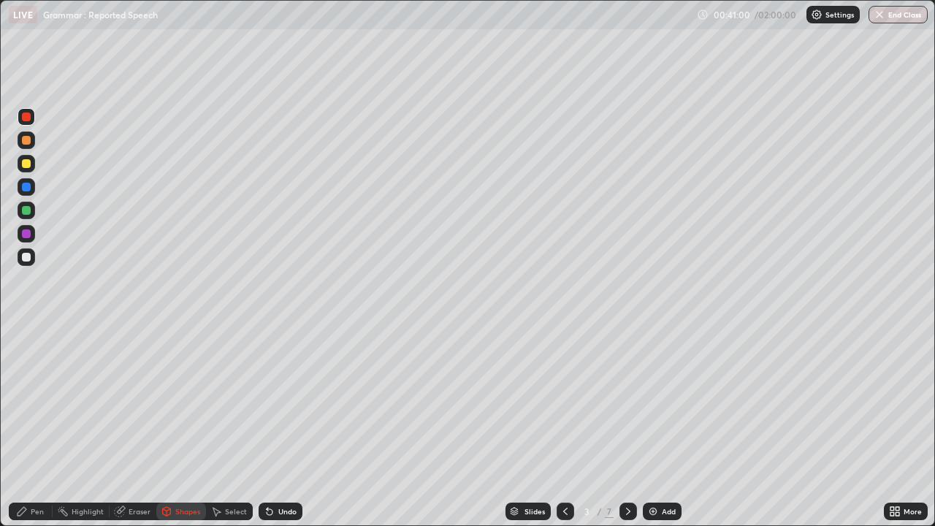
click at [562, 389] on icon at bounding box center [565, 511] width 12 height 12
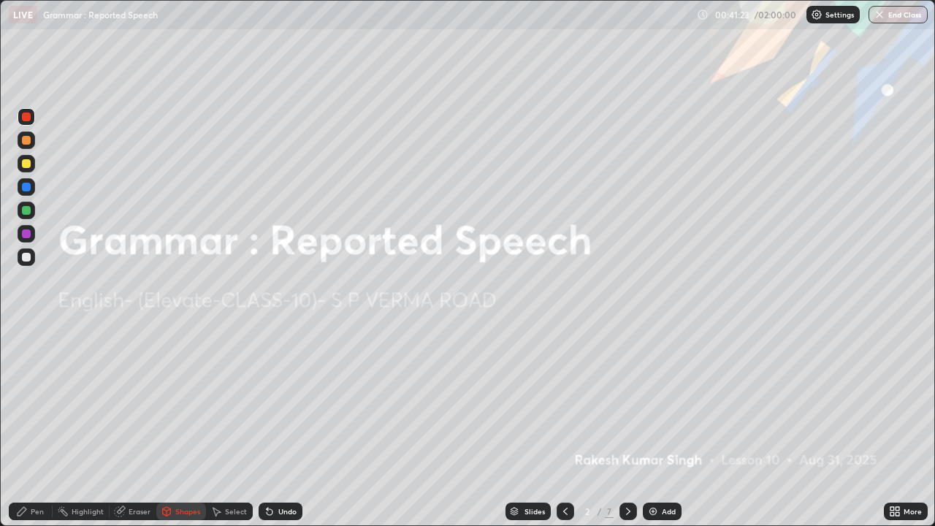
click at [626, 389] on icon at bounding box center [628, 511] width 12 height 12
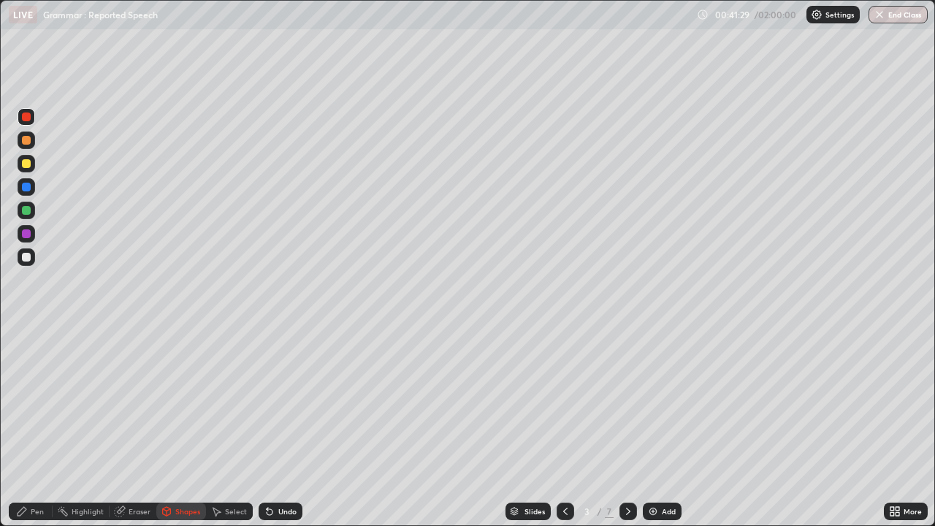
click at [37, 389] on div "Pen" at bounding box center [37, 511] width 13 height 7
click at [564, 389] on icon at bounding box center [565, 511] width 12 height 12
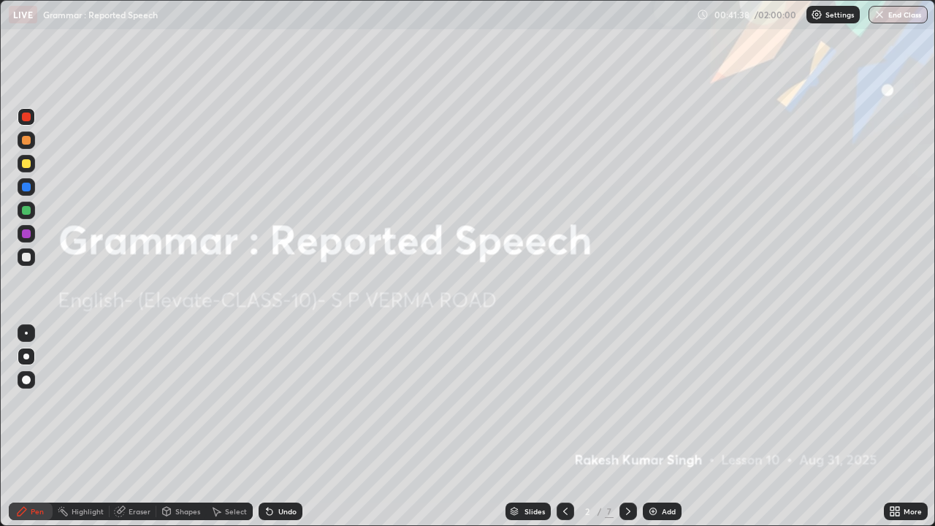
click at [622, 389] on icon at bounding box center [628, 511] width 12 height 12
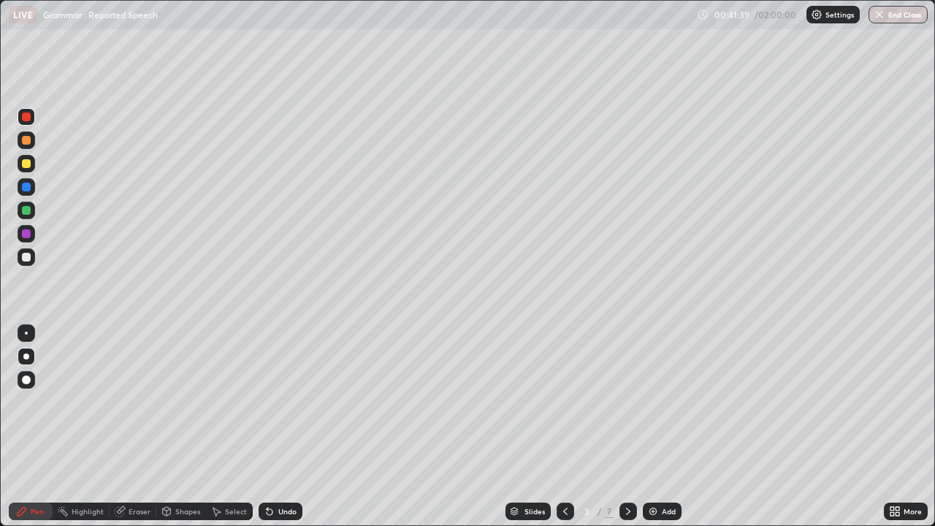
click at [624, 389] on icon at bounding box center [628, 511] width 12 height 12
click at [627, 389] on icon at bounding box center [628, 511] width 12 height 12
click at [563, 389] on icon at bounding box center [565, 511] width 4 height 7
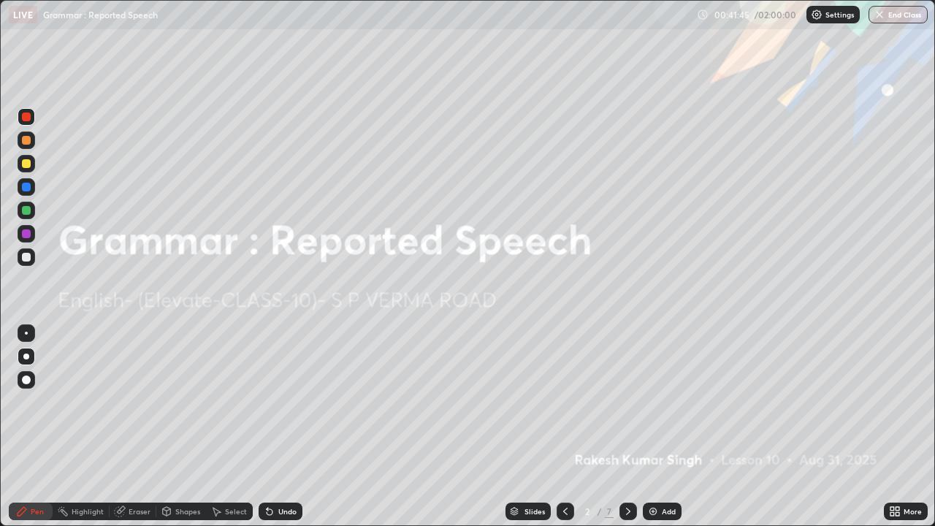
click at [563, 389] on icon at bounding box center [565, 511] width 12 height 12
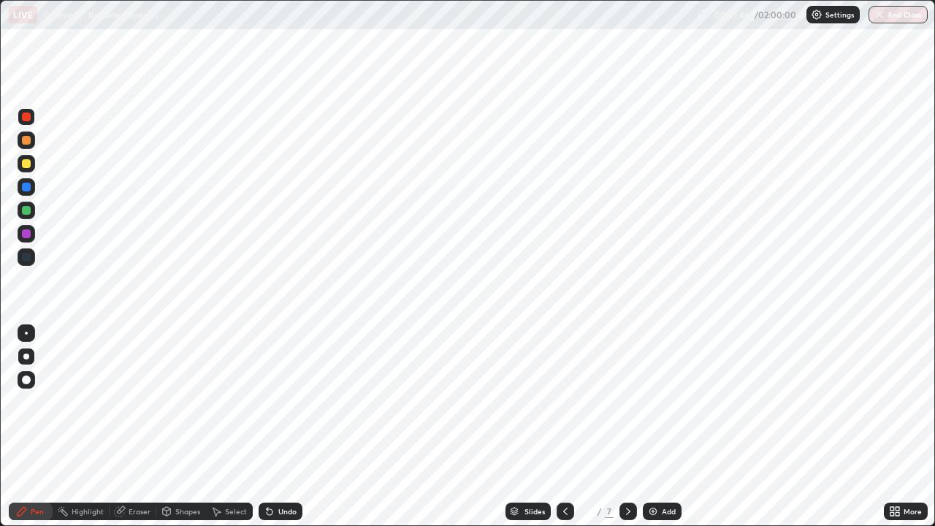
click at [626, 389] on icon at bounding box center [628, 511] width 12 height 12
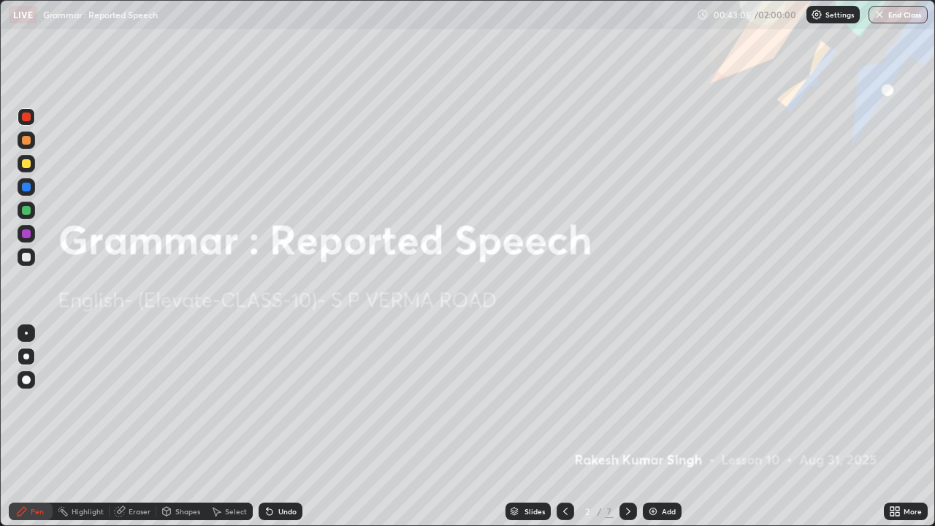
click at [628, 389] on icon at bounding box center [628, 511] width 12 height 12
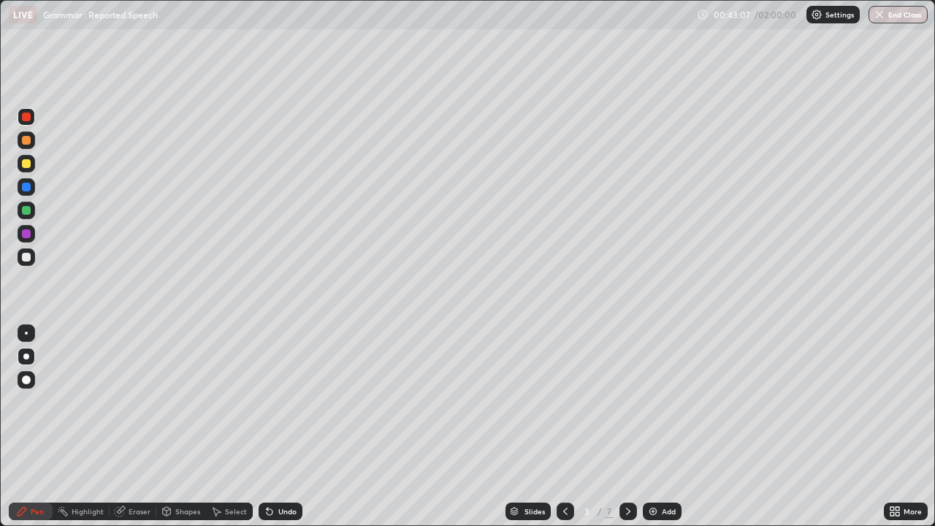
click at [627, 389] on icon at bounding box center [628, 511] width 12 height 12
click at [563, 389] on icon at bounding box center [565, 511] width 12 height 12
click at [627, 389] on icon at bounding box center [628, 511] width 4 height 7
click at [563, 389] on icon at bounding box center [565, 511] width 12 height 12
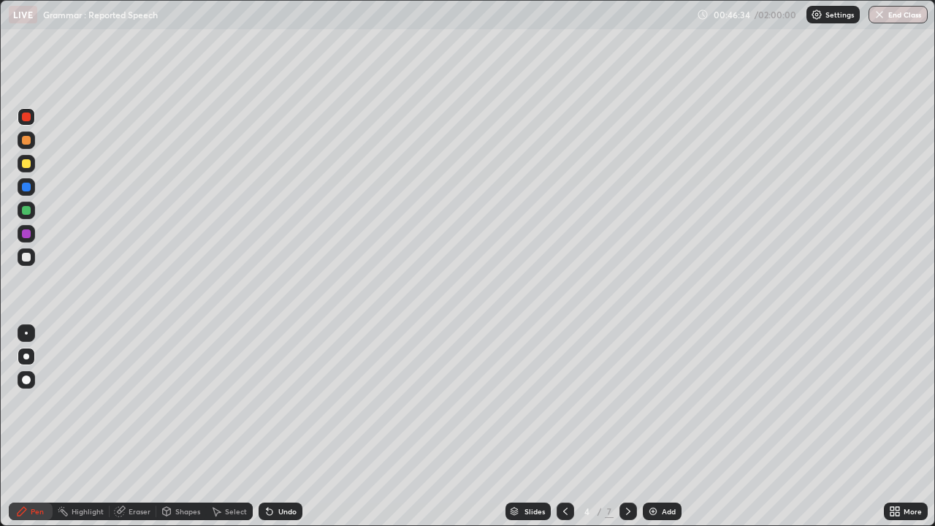
click at [630, 389] on div at bounding box center [628, 511] width 18 height 18
click at [622, 389] on icon at bounding box center [628, 511] width 12 height 12
click at [627, 389] on icon at bounding box center [628, 511] width 12 height 12
click at [283, 389] on div "Undo" at bounding box center [287, 511] width 18 height 7
click at [28, 210] on div at bounding box center [26, 210] width 9 height 9
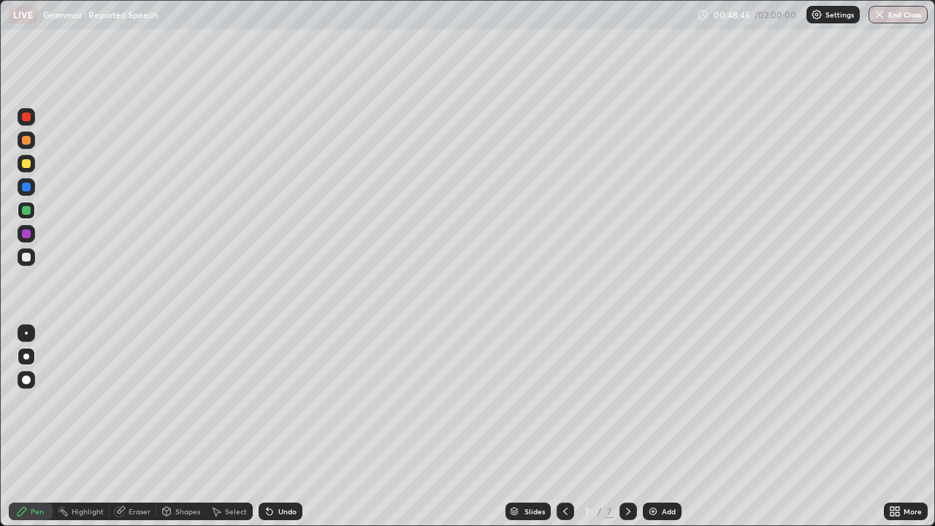
click at [278, 389] on div "Undo" at bounding box center [287, 511] width 18 height 7
click at [280, 389] on div "Undo" at bounding box center [287, 511] width 18 height 7
click at [144, 389] on div "Eraser" at bounding box center [133, 511] width 47 height 18
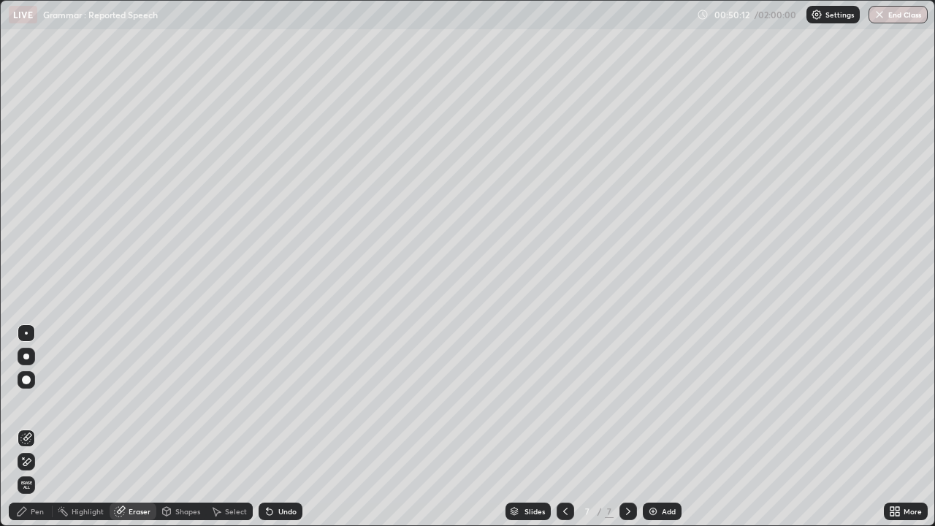
click at [37, 389] on div "Pen" at bounding box center [37, 511] width 13 height 7
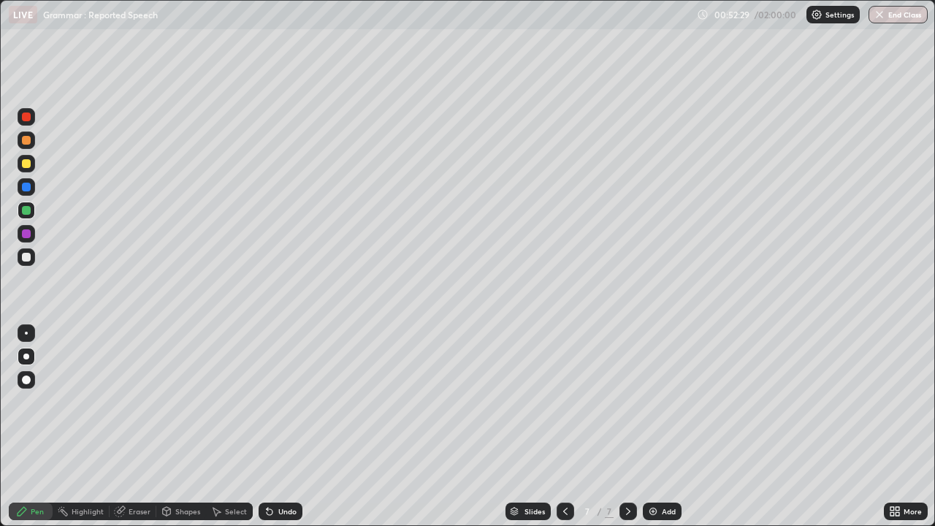
click at [285, 389] on div "Undo" at bounding box center [287, 511] width 18 height 7
click at [174, 389] on div "Shapes" at bounding box center [181, 511] width 50 height 18
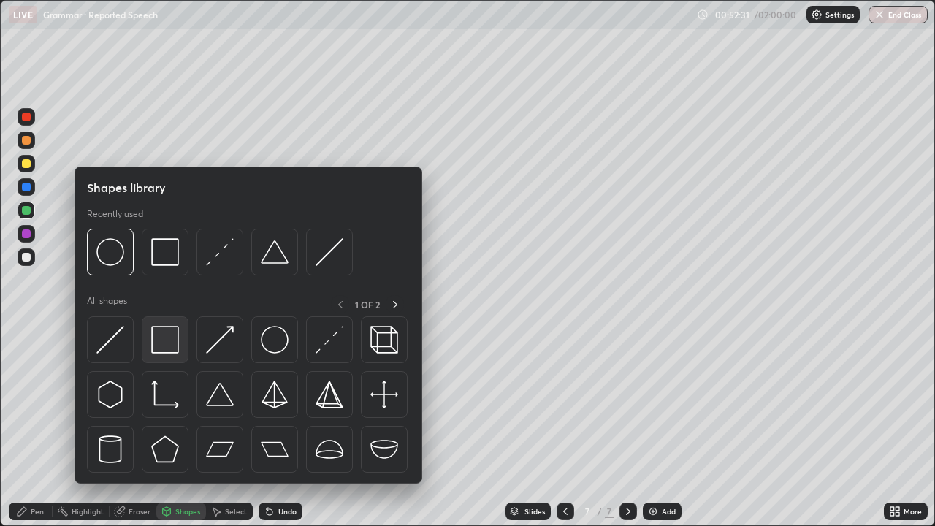
click at [175, 345] on img at bounding box center [165, 340] width 28 height 28
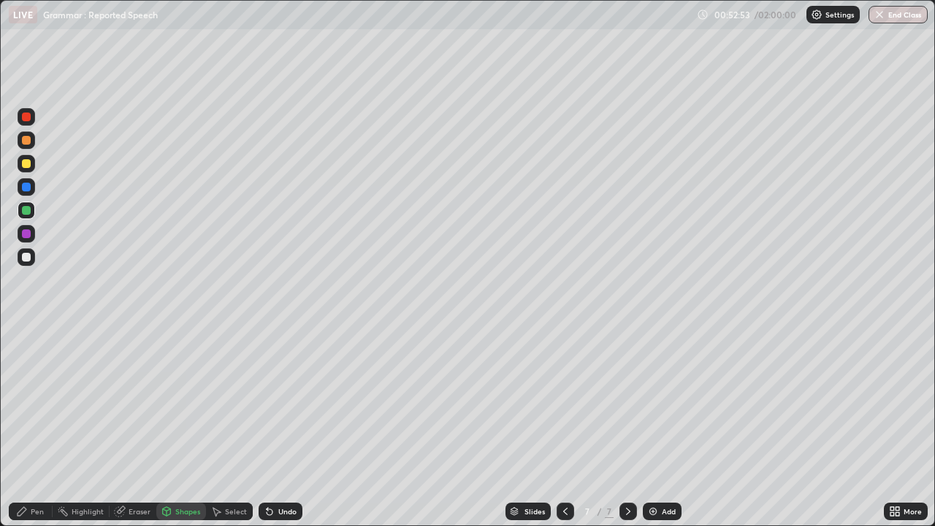
click at [37, 389] on div "Pen" at bounding box center [37, 511] width 13 height 7
click at [184, 389] on div "Shapes" at bounding box center [181, 511] width 50 height 18
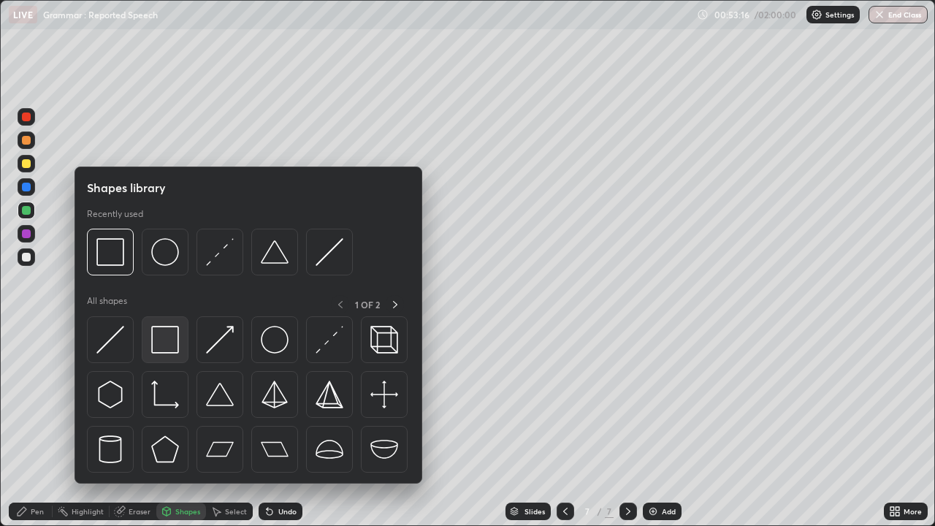
click at [171, 344] on img at bounding box center [165, 340] width 28 height 28
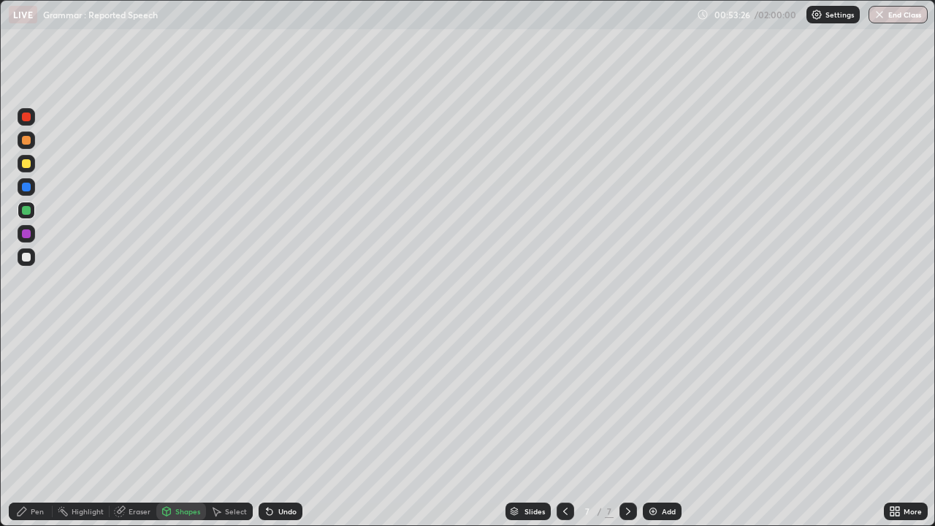
click at [291, 389] on div "Undo" at bounding box center [287, 511] width 18 height 7
click at [37, 389] on div "Pen" at bounding box center [37, 511] width 13 height 7
click at [26, 115] on div at bounding box center [26, 116] width 9 height 9
click at [34, 335] on div at bounding box center [27, 333] width 18 height 18
click at [45, 389] on div "Pen" at bounding box center [31, 511] width 44 height 18
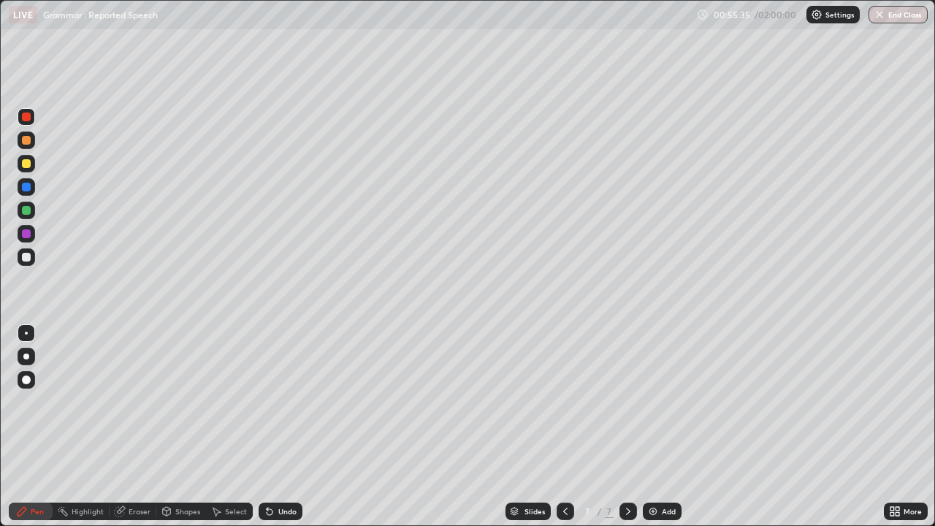
click at [134, 389] on div "Eraser" at bounding box center [140, 511] width 22 height 7
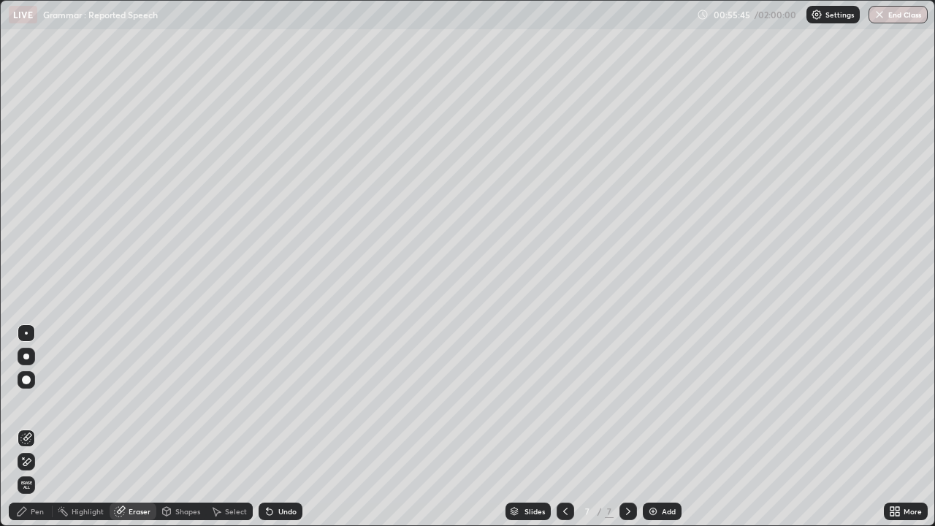
click at [36, 389] on div "Pen" at bounding box center [37, 511] width 13 height 7
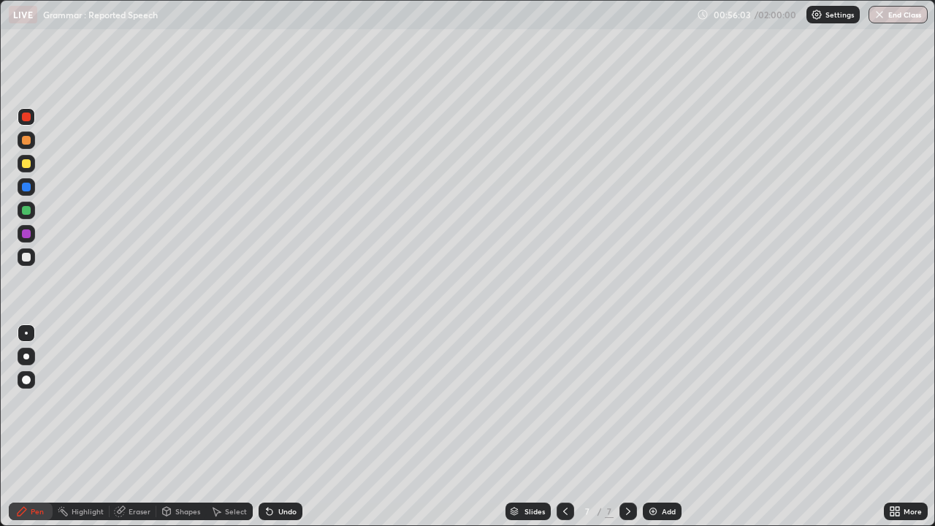
click at [272, 389] on icon at bounding box center [270, 511] width 12 height 12
click at [27, 234] on div at bounding box center [26, 233] width 9 height 9
click at [653, 389] on img at bounding box center [653, 511] width 12 height 12
click at [27, 162] on div at bounding box center [26, 163] width 9 height 9
click at [26, 115] on div at bounding box center [26, 116] width 9 height 9
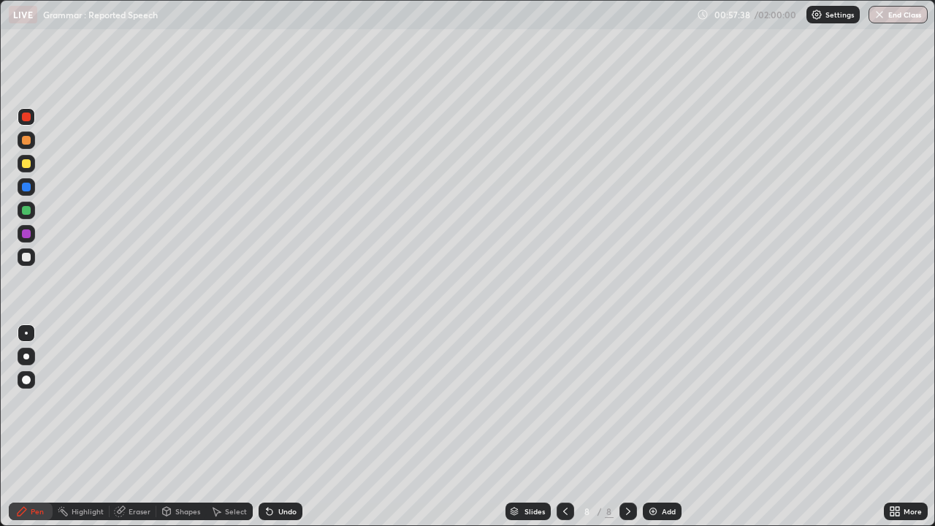
click at [557, 389] on div at bounding box center [565, 511] width 18 height 18
click at [625, 389] on icon at bounding box center [628, 511] width 12 height 12
click at [131, 389] on div "Eraser" at bounding box center [140, 511] width 22 height 7
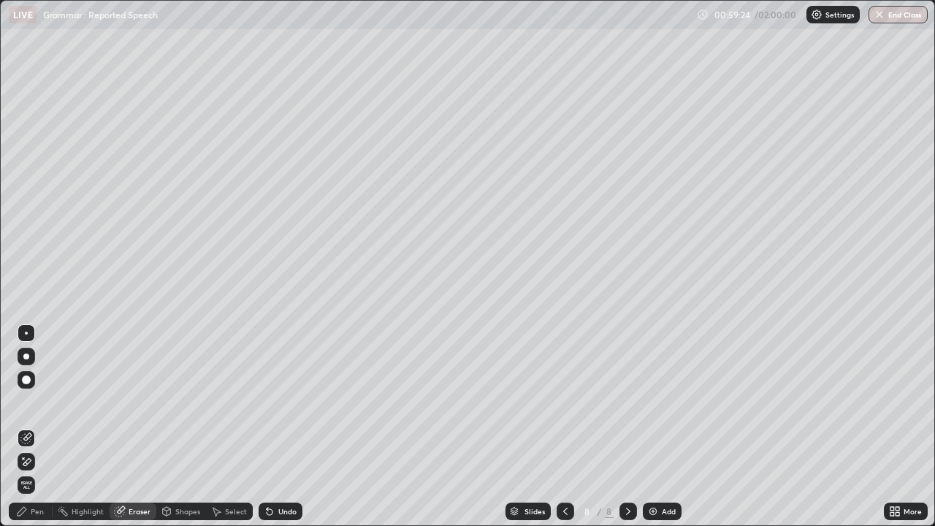
click at [41, 389] on div "Pen" at bounding box center [37, 511] width 13 height 7
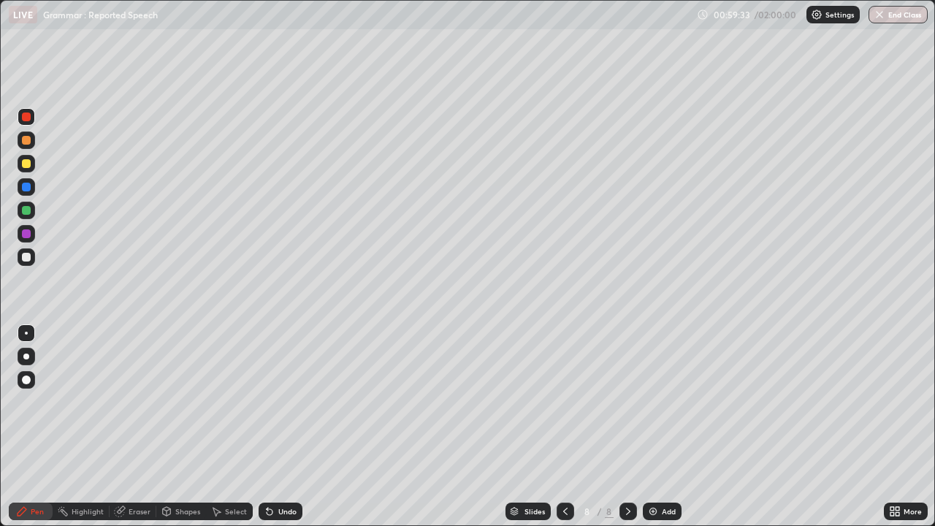
click at [557, 389] on div at bounding box center [565, 511] width 18 height 18
click at [624, 389] on icon at bounding box center [628, 511] width 12 height 12
click at [28, 232] on div at bounding box center [26, 233] width 9 height 9
click at [145, 389] on div "Eraser" at bounding box center [140, 511] width 22 height 7
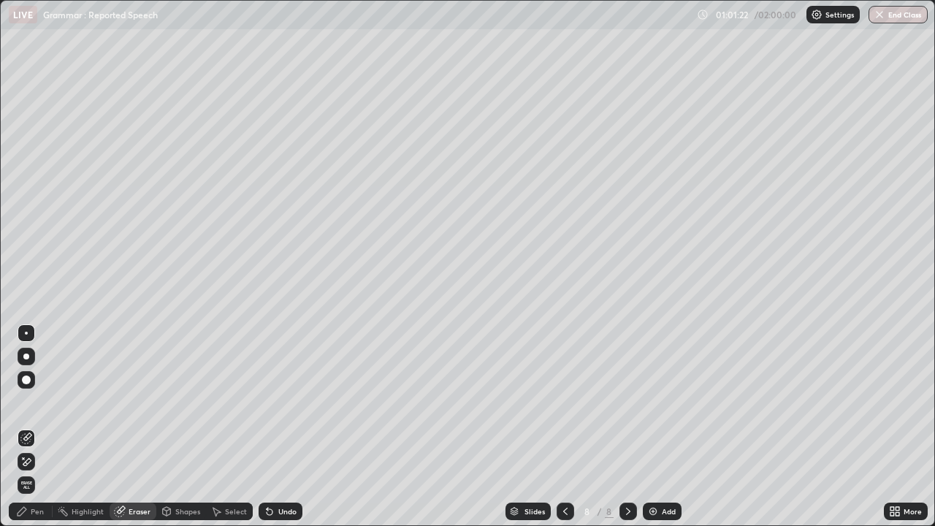
click at [39, 389] on div "Pen" at bounding box center [37, 511] width 13 height 7
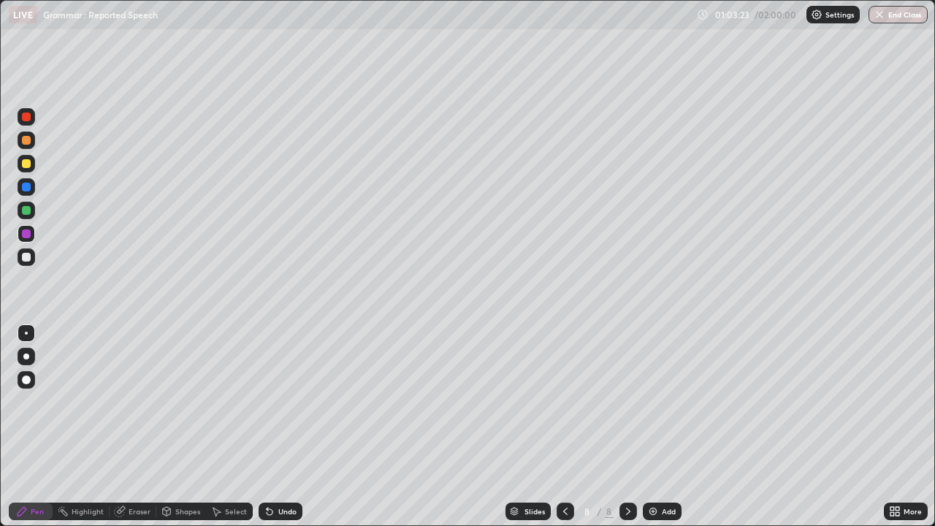
click at [650, 389] on img at bounding box center [653, 511] width 12 height 12
click at [26, 356] on div at bounding box center [26, 356] width 6 height 6
click at [24, 120] on div at bounding box center [26, 116] width 9 height 9
click at [28, 166] on div at bounding box center [26, 163] width 9 height 9
click at [178, 389] on div "Shapes" at bounding box center [187, 511] width 25 height 7
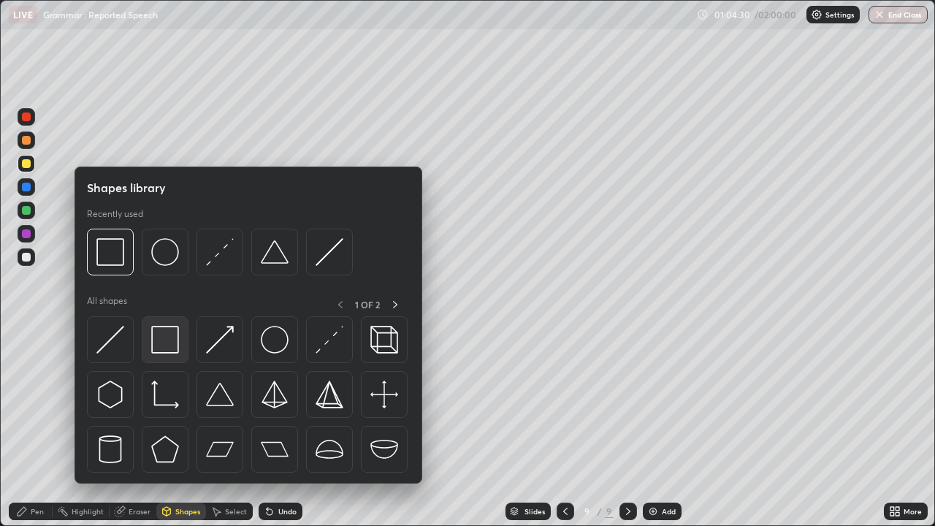
click at [161, 340] on img at bounding box center [165, 340] width 28 height 28
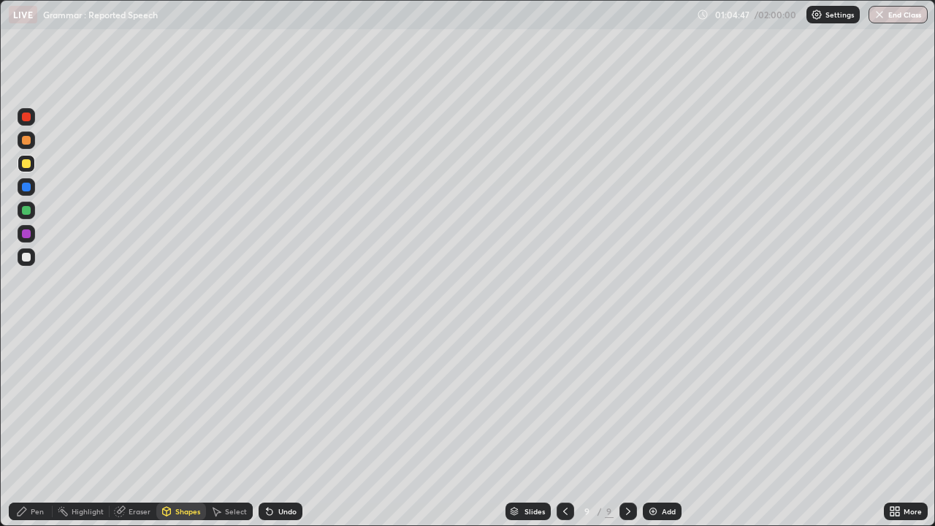
click at [39, 389] on div "Pen" at bounding box center [37, 511] width 13 height 7
click at [26, 234] on div at bounding box center [26, 233] width 9 height 9
click at [26, 164] on div at bounding box center [26, 163] width 9 height 9
click at [565, 389] on icon at bounding box center [565, 511] width 12 height 12
click at [563, 389] on icon at bounding box center [565, 511] width 12 height 12
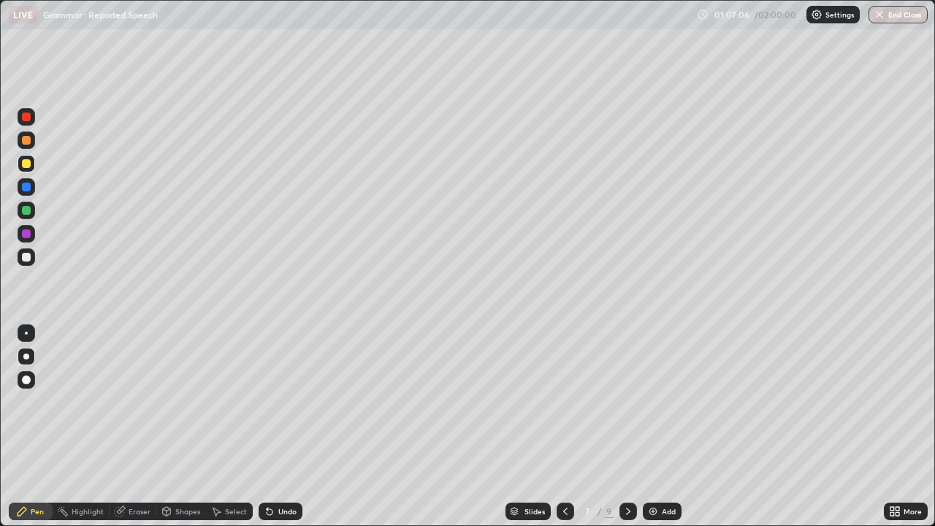
click at [563, 389] on icon at bounding box center [565, 511] width 4 height 7
click at [565, 389] on icon at bounding box center [565, 511] width 12 height 12
click at [628, 389] on icon at bounding box center [628, 511] width 12 height 12
click at [627, 389] on icon at bounding box center [628, 511] width 12 height 12
click at [628, 389] on icon at bounding box center [628, 511] width 12 height 12
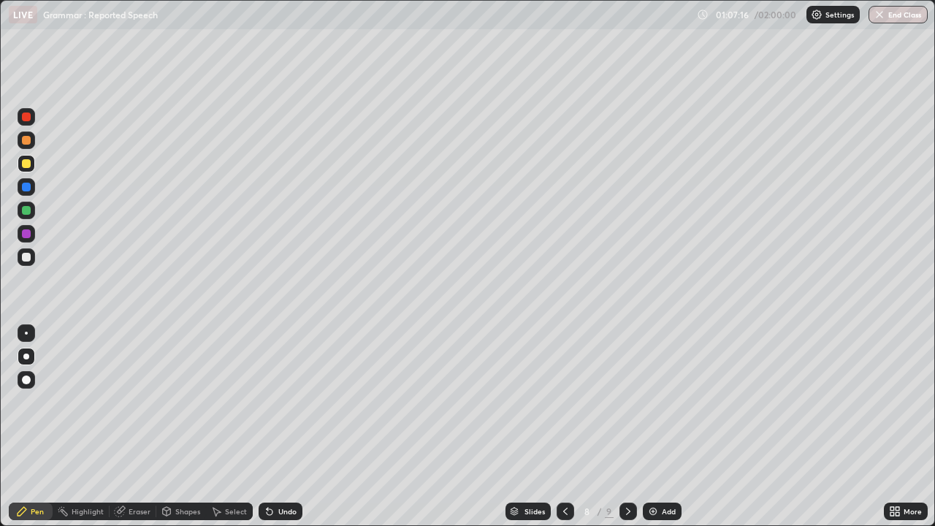
click at [627, 389] on icon at bounding box center [628, 511] width 12 height 12
click at [663, 389] on div "Add" at bounding box center [662, 511] width 39 height 18
click at [183, 389] on div "Shapes" at bounding box center [187, 511] width 25 height 7
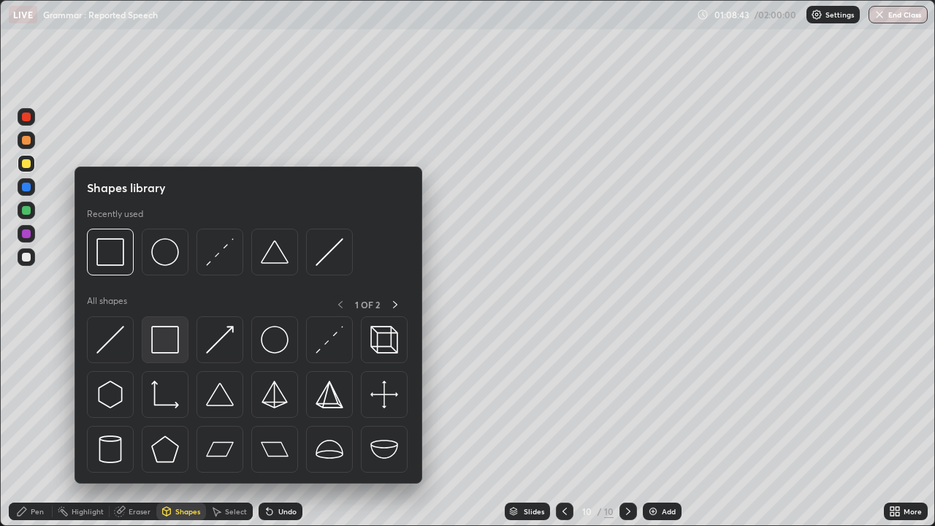
click at [167, 337] on img at bounding box center [165, 340] width 28 height 28
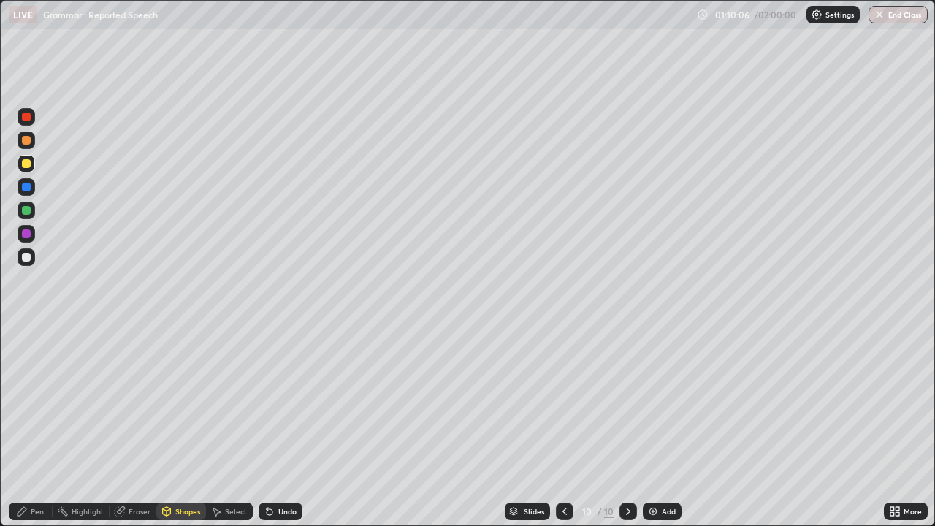
click at [42, 389] on div "Pen" at bounding box center [37, 511] width 13 height 7
click at [563, 389] on icon at bounding box center [565, 511] width 12 height 12
click at [627, 389] on icon at bounding box center [628, 511] width 12 height 12
click at [286, 389] on div "Undo" at bounding box center [287, 511] width 18 height 7
click at [283, 389] on div "Undo" at bounding box center [287, 511] width 18 height 7
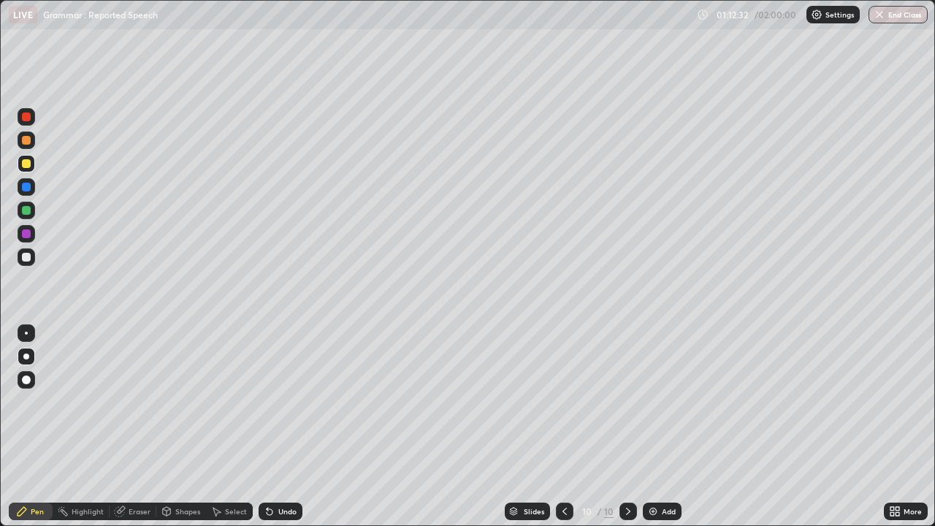
click at [282, 389] on div "Undo" at bounding box center [287, 511] width 18 height 7
click at [27, 234] on div at bounding box center [26, 233] width 9 height 9
click at [656, 389] on img at bounding box center [653, 511] width 12 height 12
click at [176, 389] on div "Shapes" at bounding box center [187, 511] width 25 height 7
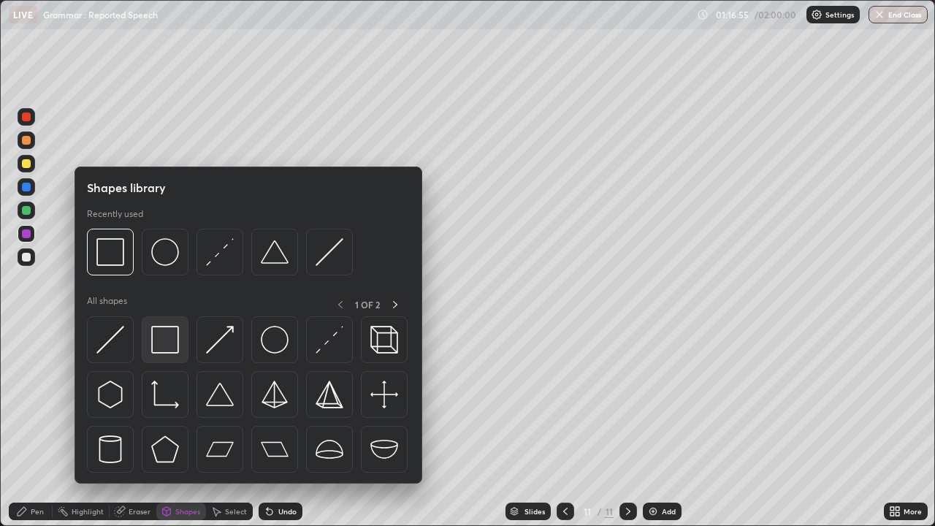
click at [167, 340] on img at bounding box center [165, 340] width 28 height 28
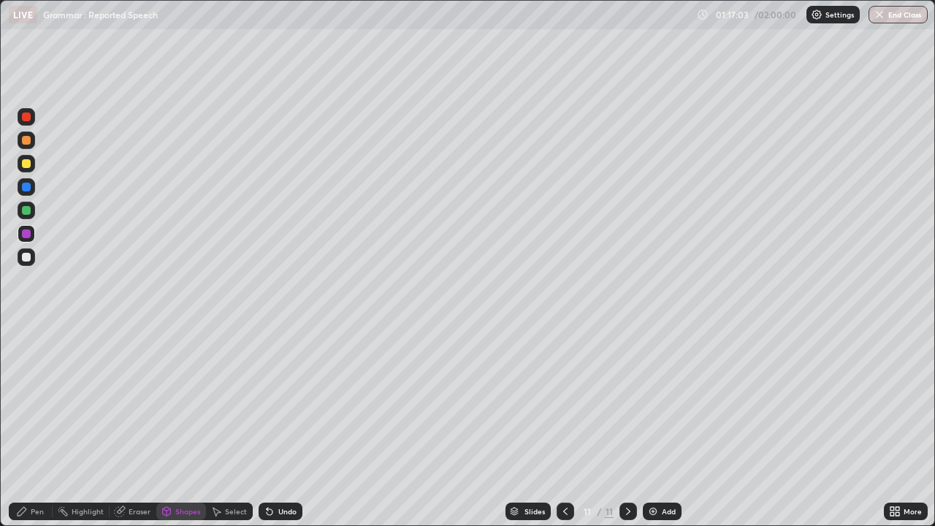
click at [26, 162] on div at bounding box center [26, 163] width 9 height 9
click at [39, 389] on div "Pen" at bounding box center [37, 511] width 13 height 7
click at [28, 213] on div at bounding box center [26, 210] width 9 height 9
click at [28, 235] on div at bounding box center [26, 233] width 9 height 9
click at [30, 167] on div at bounding box center [26, 163] width 9 height 9
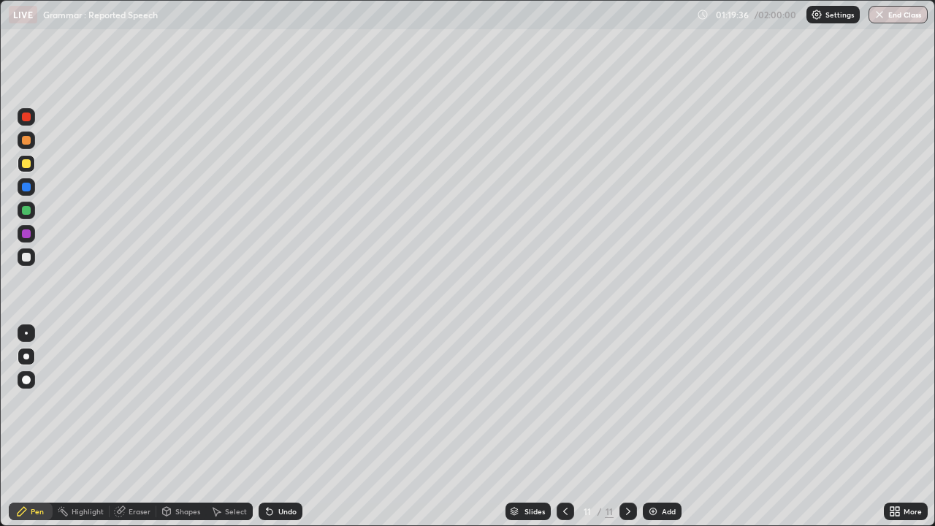
click at [26, 253] on div at bounding box center [26, 257] width 9 height 9
click at [656, 389] on img at bounding box center [653, 511] width 12 height 12
click at [27, 164] on div at bounding box center [26, 163] width 9 height 9
click at [282, 389] on div "Undo" at bounding box center [287, 511] width 18 height 7
click at [28, 230] on div at bounding box center [26, 233] width 9 height 9
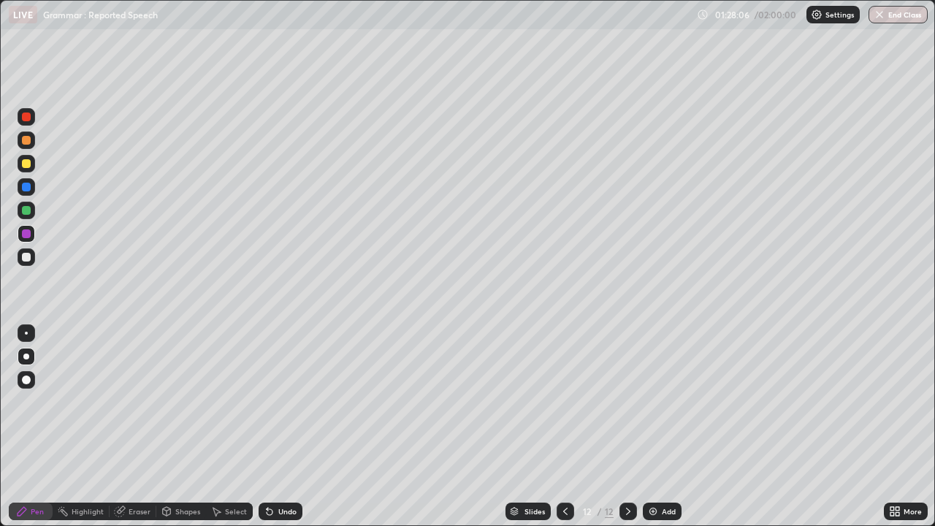
click at [283, 389] on div "Undo" at bounding box center [287, 511] width 18 height 7
click at [564, 389] on icon at bounding box center [565, 511] width 12 height 12
click at [565, 389] on icon at bounding box center [565, 511] width 4 height 7
click at [627, 389] on icon at bounding box center [628, 511] width 4 height 7
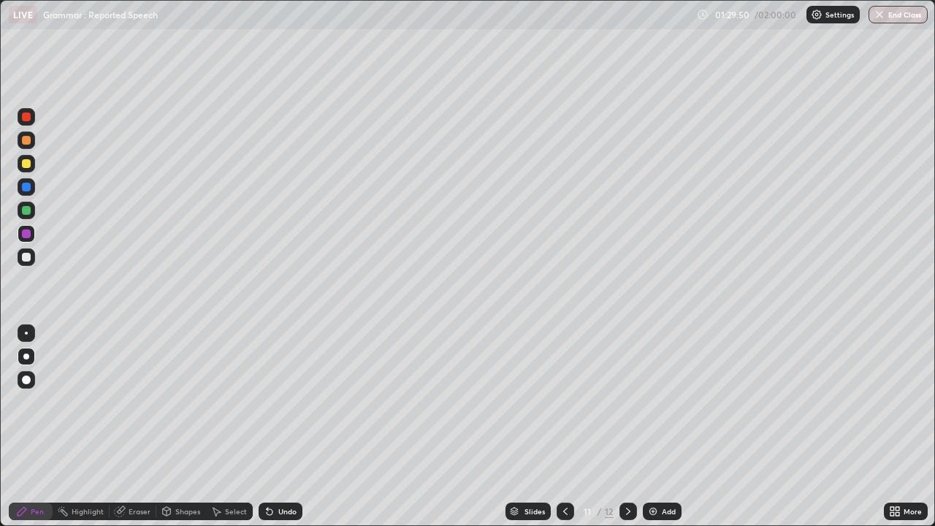
click at [627, 389] on icon at bounding box center [628, 511] width 12 height 12
click at [136, 389] on div "Eraser" at bounding box center [133, 511] width 47 height 18
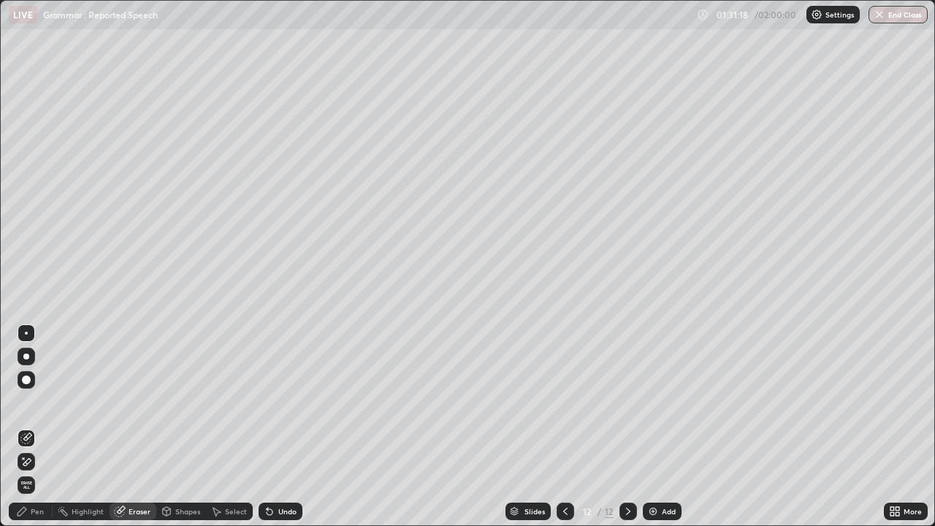
click at [42, 389] on div "Pen" at bounding box center [37, 511] width 13 height 7
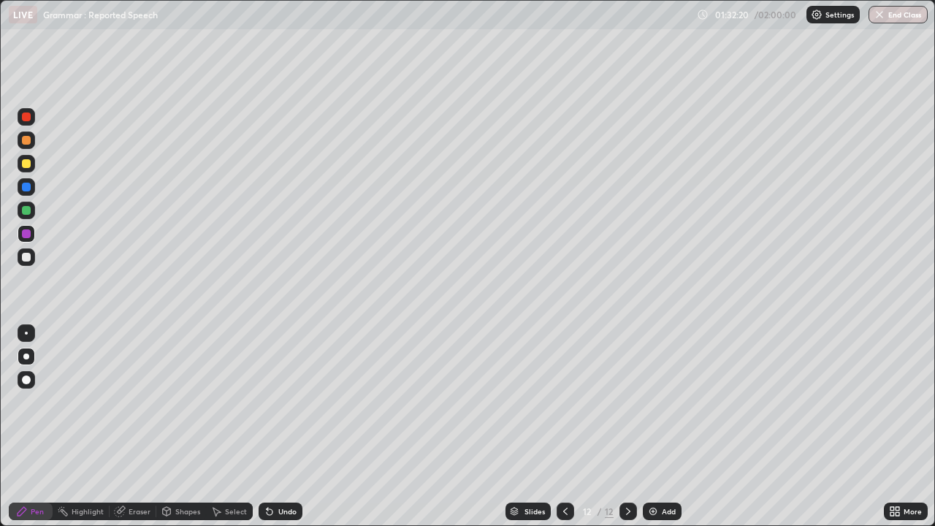
click at [563, 389] on icon at bounding box center [565, 511] width 4 height 7
click at [564, 389] on icon at bounding box center [565, 511] width 12 height 12
click at [627, 389] on icon at bounding box center [628, 511] width 12 height 12
click at [653, 389] on img at bounding box center [653, 511] width 12 height 12
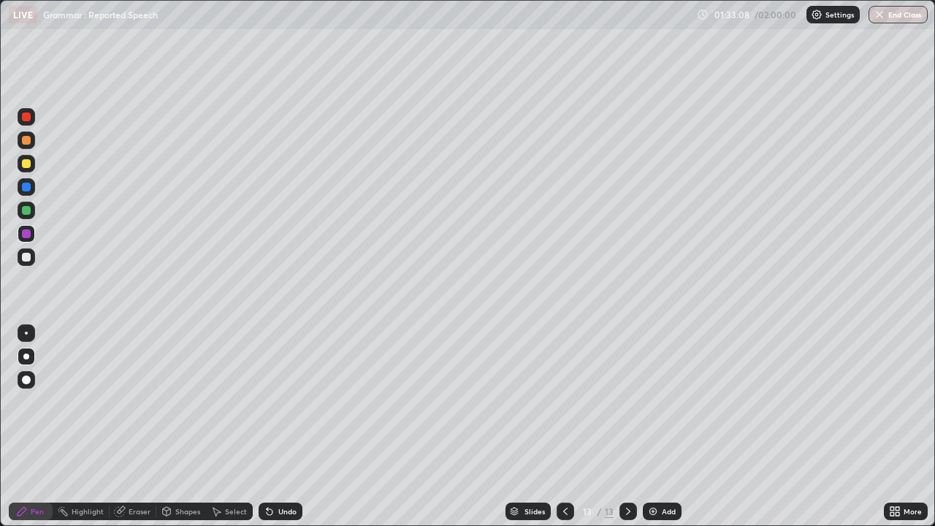
click at [562, 389] on icon at bounding box center [565, 511] width 12 height 12
click at [564, 389] on icon at bounding box center [565, 511] width 12 height 12
click at [562, 389] on icon at bounding box center [565, 511] width 12 height 12
click at [565, 389] on div at bounding box center [565, 511] width 18 height 18
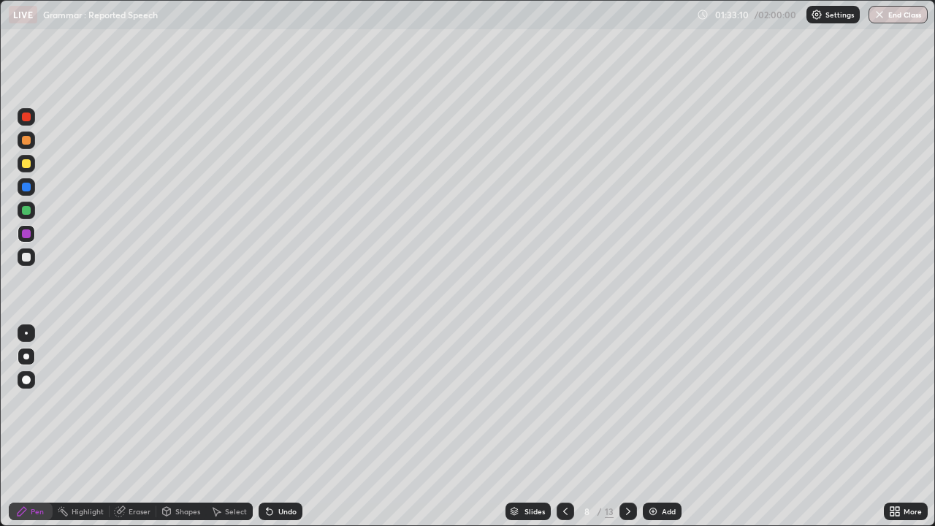
click at [563, 389] on icon at bounding box center [565, 511] width 4 height 7
click at [562, 389] on icon at bounding box center [565, 511] width 12 height 12
click at [565, 389] on icon at bounding box center [565, 511] width 12 height 12
click at [627, 389] on icon at bounding box center [628, 511] width 12 height 12
click at [624, 389] on icon at bounding box center [628, 511] width 12 height 12
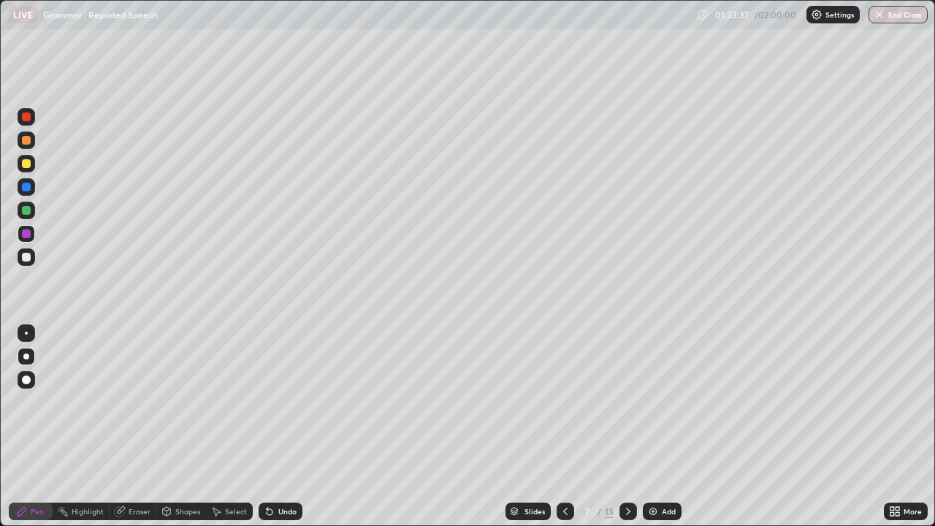
click at [628, 389] on icon at bounding box center [628, 511] width 12 height 12
click at [627, 389] on icon at bounding box center [628, 511] width 12 height 12
click at [626, 389] on icon at bounding box center [628, 511] width 4 height 7
click at [628, 389] on icon at bounding box center [628, 511] width 12 height 12
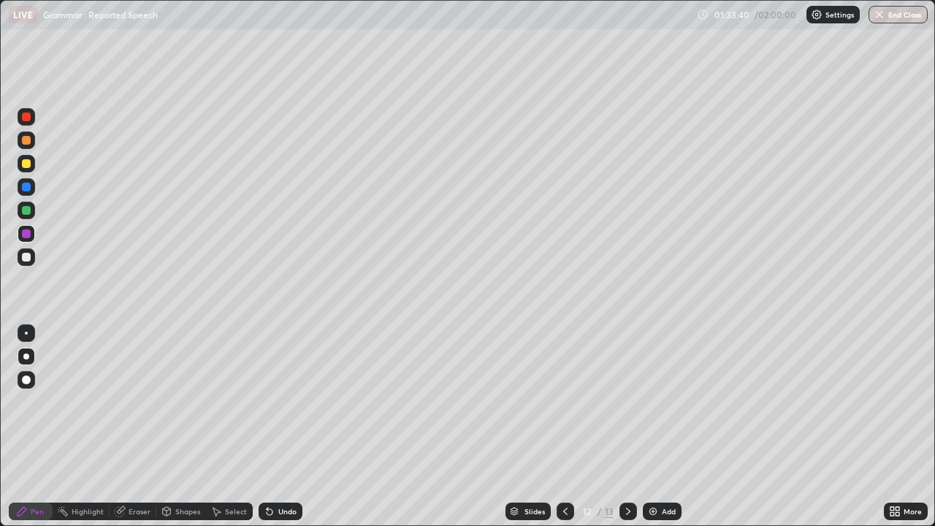
click at [627, 389] on icon at bounding box center [628, 511] width 4 height 7
click at [662, 389] on div "Add" at bounding box center [669, 511] width 14 height 7
click at [26, 139] on div at bounding box center [26, 140] width 9 height 9
click at [27, 163] on div at bounding box center [26, 163] width 9 height 9
click at [28, 187] on div at bounding box center [26, 187] width 9 height 9
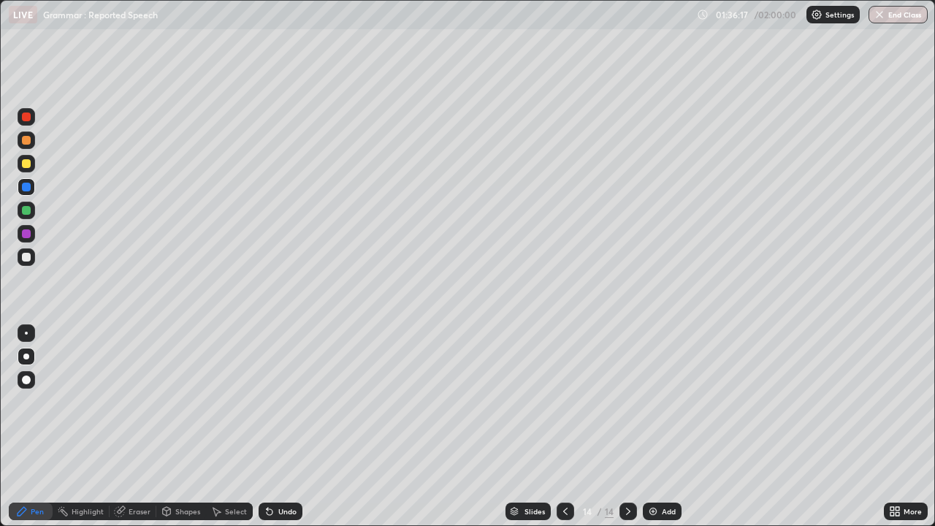
click at [23, 161] on div at bounding box center [26, 163] width 9 height 9
click at [562, 389] on icon at bounding box center [565, 511] width 12 height 12
click at [564, 389] on icon at bounding box center [565, 511] width 4 height 7
click at [562, 389] on icon at bounding box center [565, 511] width 12 height 12
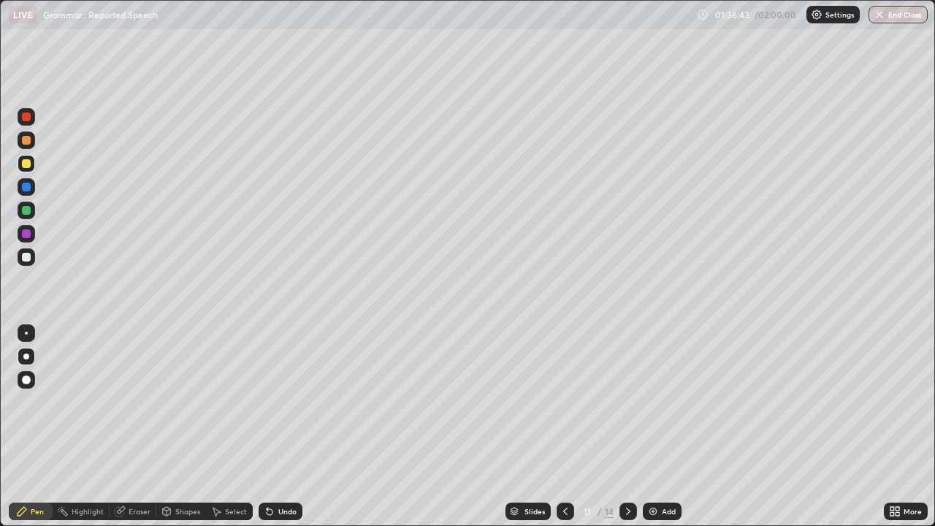
click at [563, 389] on icon at bounding box center [565, 511] width 4 height 7
click at [564, 389] on icon at bounding box center [565, 511] width 12 height 12
click at [563, 389] on icon at bounding box center [565, 511] width 4 height 7
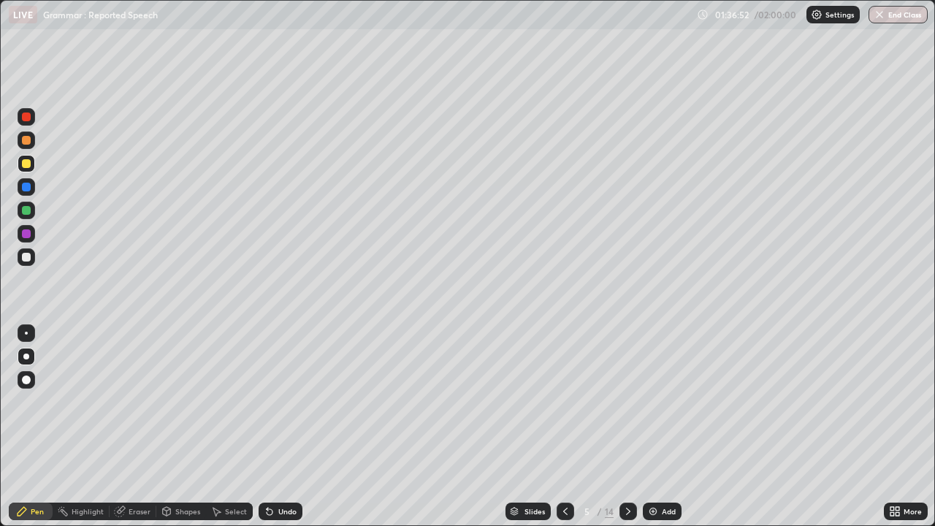
click at [622, 389] on icon at bounding box center [628, 511] width 12 height 12
click at [622, 389] on div at bounding box center [628, 511] width 18 height 18
click at [627, 389] on icon at bounding box center [628, 511] width 12 height 12
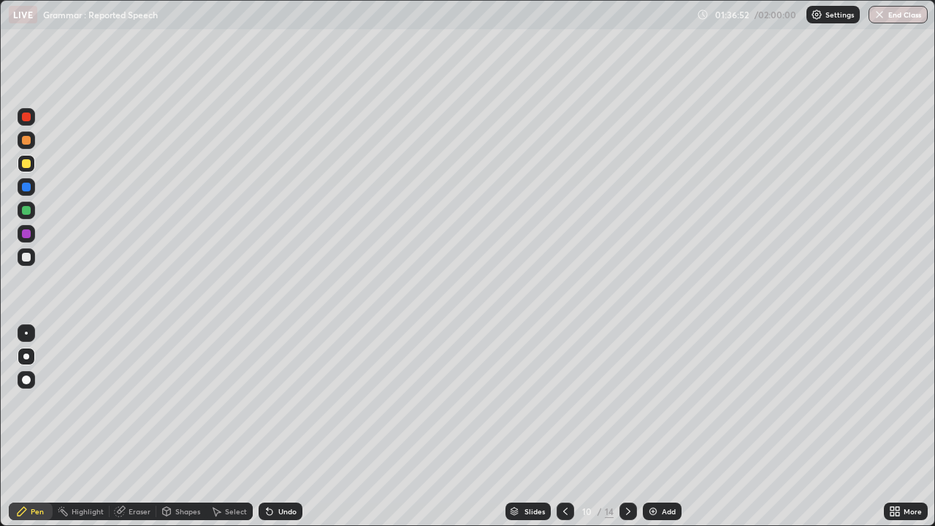
click at [627, 389] on icon at bounding box center [628, 511] width 12 height 12
click at [626, 389] on icon at bounding box center [628, 511] width 4 height 7
click at [624, 389] on icon at bounding box center [628, 511] width 12 height 12
click at [627, 389] on icon at bounding box center [628, 511] width 12 height 12
click at [564, 389] on icon at bounding box center [565, 511] width 12 height 12
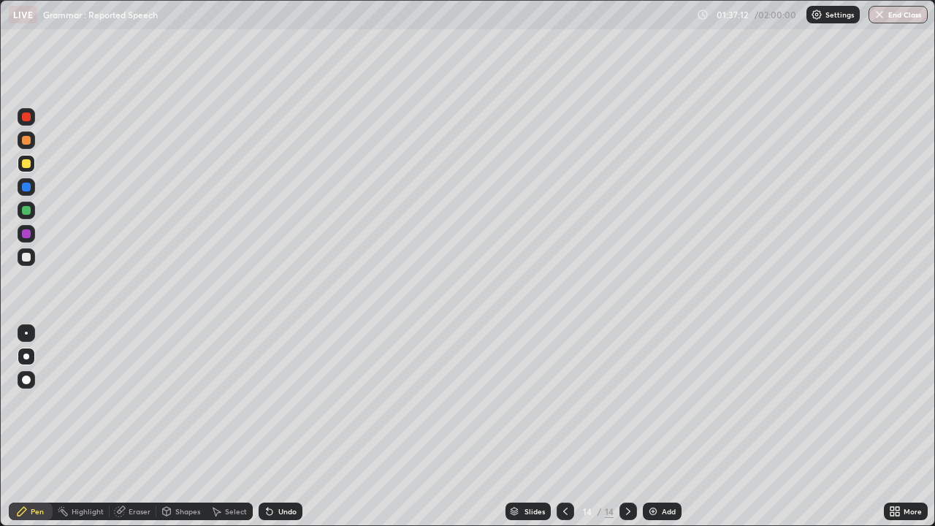
click at [565, 389] on icon at bounding box center [565, 511] width 12 height 12
click at [563, 389] on icon at bounding box center [565, 511] width 12 height 12
click at [562, 389] on icon at bounding box center [565, 511] width 12 height 12
click at [565, 389] on div at bounding box center [565, 511] width 18 height 18
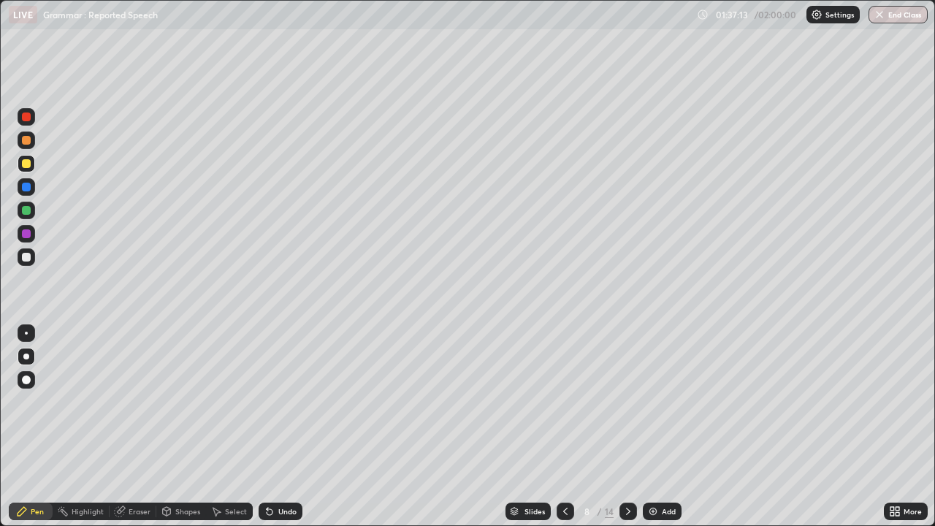
click at [565, 389] on icon at bounding box center [565, 511] width 4 height 7
click at [565, 389] on icon at bounding box center [565, 511] width 12 height 12
click at [564, 389] on icon at bounding box center [565, 511] width 12 height 12
click at [627, 389] on icon at bounding box center [628, 511] width 12 height 12
click at [620, 389] on div at bounding box center [628, 511] width 18 height 18
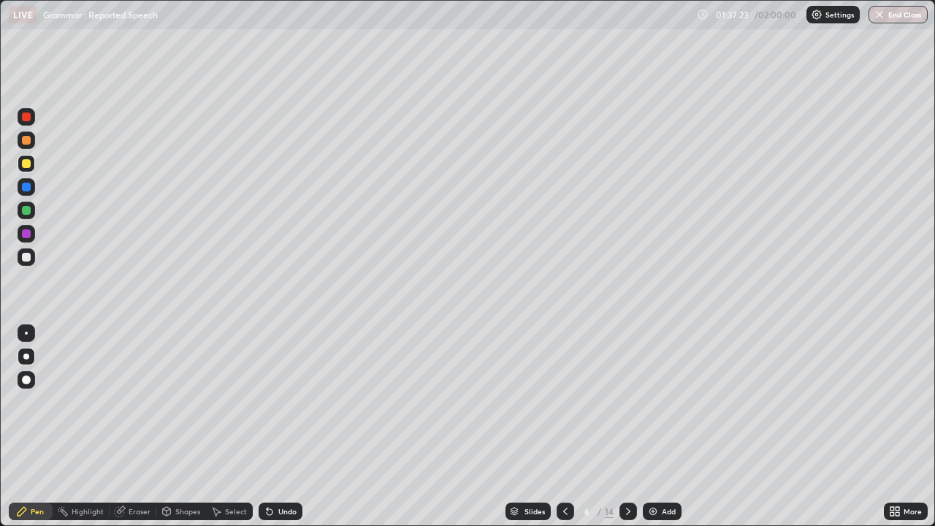
click at [627, 389] on icon at bounding box center [628, 511] width 12 height 12
click at [625, 389] on icon at bounding box center [628, 511] width 12 height 12
click at [627, 389] on icon at bounding box center [628, 511] width 12 height 12
click at [628, 389] on div at bounding box center [628, 511] width 18 height 18
click at [627, 389] on icon at bounding box center [628, 511] width 12 height 12
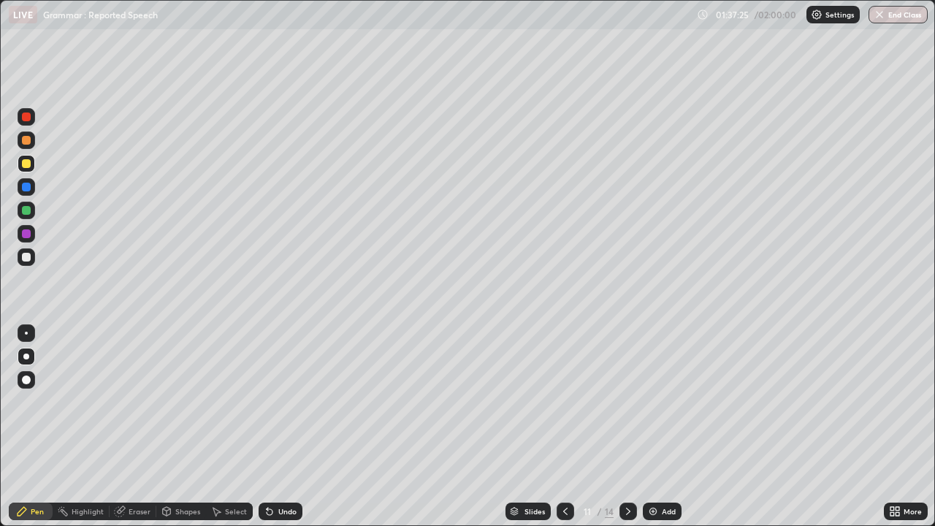
click at [625, 389] on icon at bounding box center [628, 511] width 12 height 12
click at [627, 389] on icon at bounding box center [628, 511] width 12 height 12
click at [654, 389] on img at bounding box center [653, 511] width 12 height 12
click at [28, 233] on div at bounding box center [26, 233] width 9 height 9
click at [26, 254] on div at bounding box center [26, 257] width 9 height 9
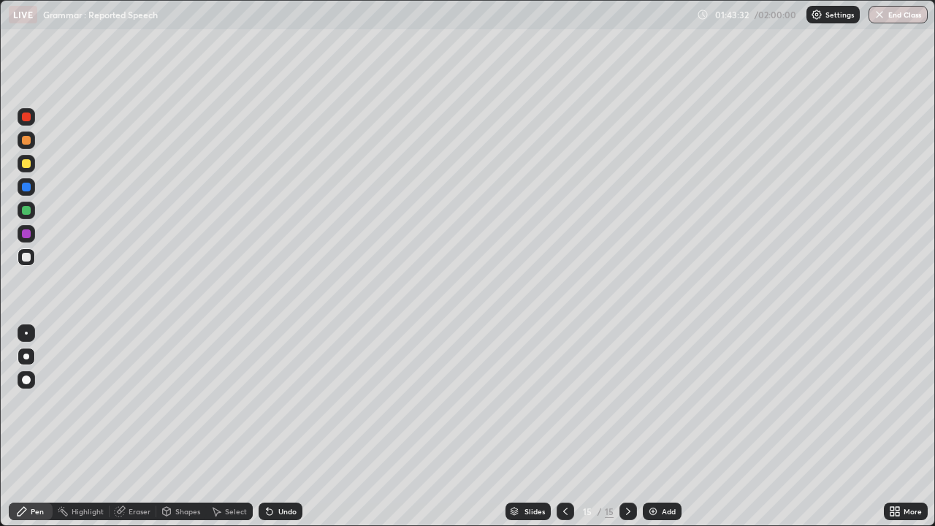
click at [26, 210] on div at bounding box center [26, 210] width 9 height 9
click at [290, 389] on div "Undo" at bounding box center [287, 511] width 18 height 7
click at [658, 389] on div "Add" at bounding box center [662, 511] width 39 height 18
click at [28, 164] on div at bounding box center [26, 163] width 9 height 9
click at [28, 234] on div at bounding box center [26, 233] width 9 height 9
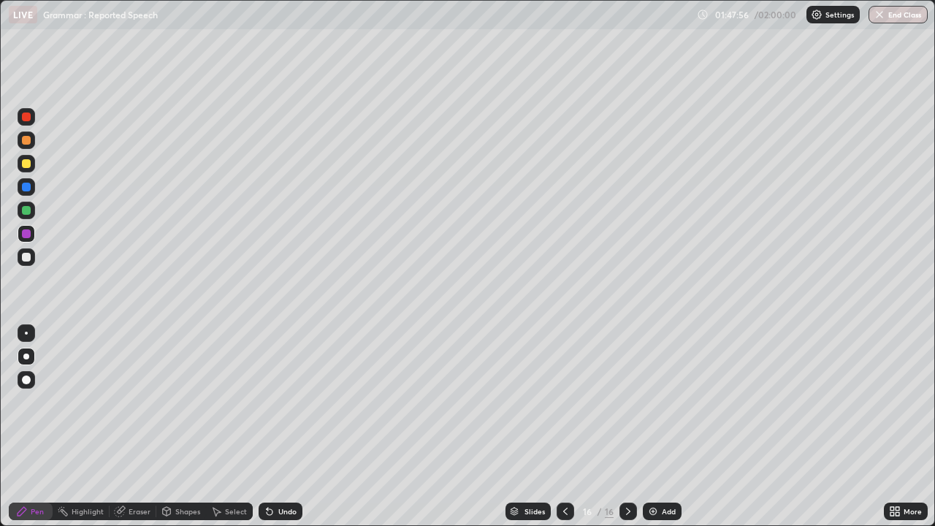
click at [26, 257] on div at bounding box center [26, 257] width 9 height 9
click at [902, 12] on button "End Class" at bounding box center [897, 15] width 59 height 18
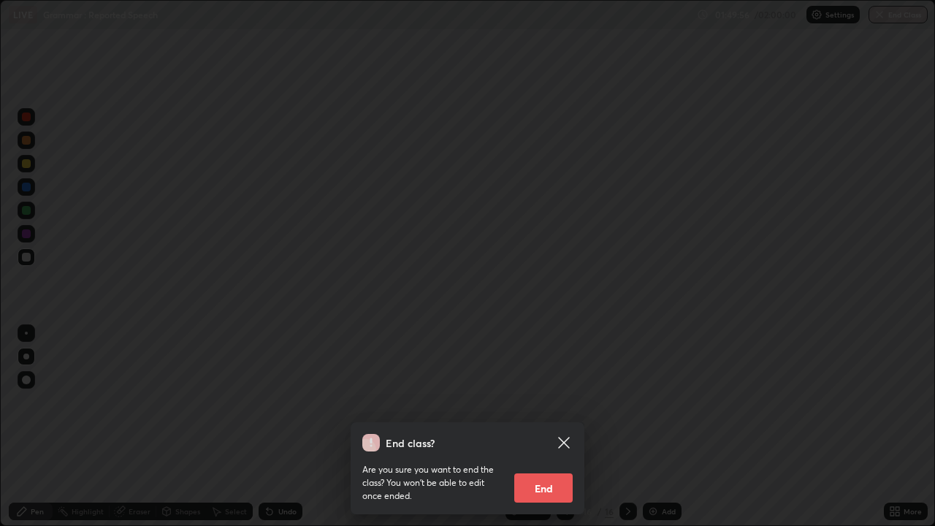
click at [562, 389] on icon at bounding box center [563, 442] width 11 height 11
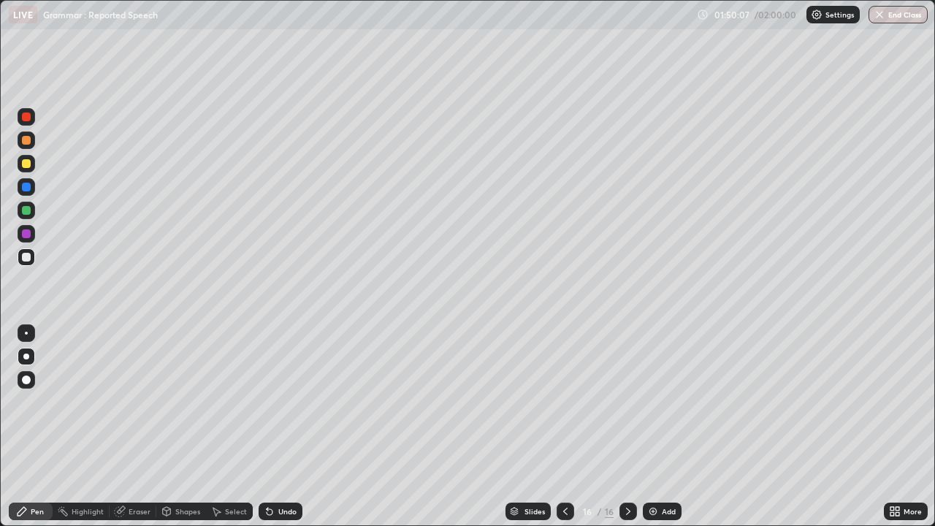
click at [901, 14] on button "End Class" at bounding box center [897, 15] width 59 height 18
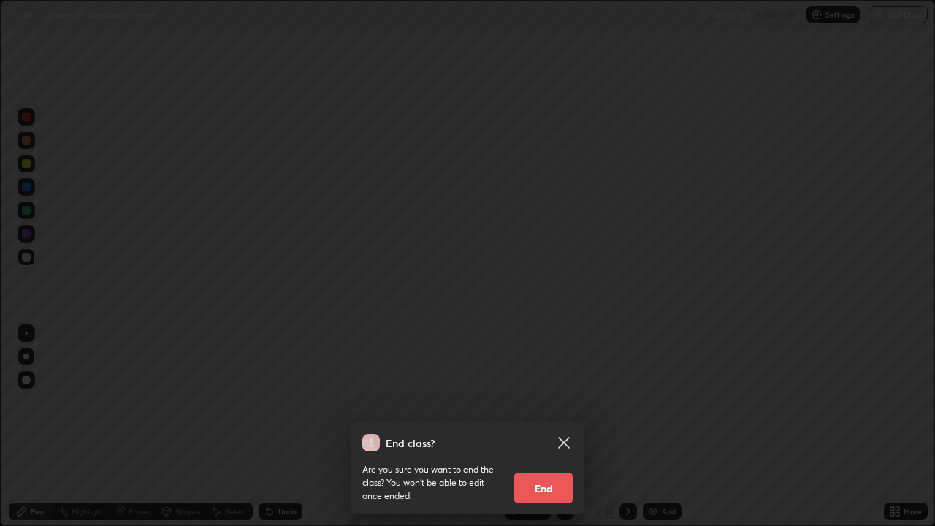
click at [547, 389] on button "End" at bounding box center [543, 487] width 58 height 29
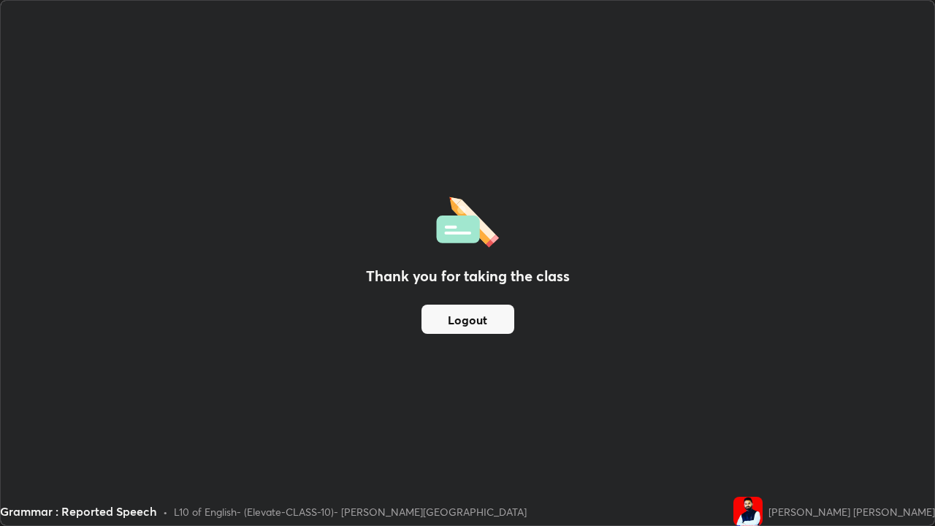
click at [480, 321] on button "Logout" at bounding box center [467, 319] width 93 height 29
click at [483, 313] on button "Logout" at bounding box center [467, 319] width 93 height 29
click at [473, 321] on button "Logout" at bounding box center [467, 319] width 93 height 29
click at [422, 175] on div "Thank you for taking the class Logout" at bounding box center [467, 263] width 933 height 524
click at [439, 307] on button "Logout" at bounding box center [467, 319] width 93 height 29
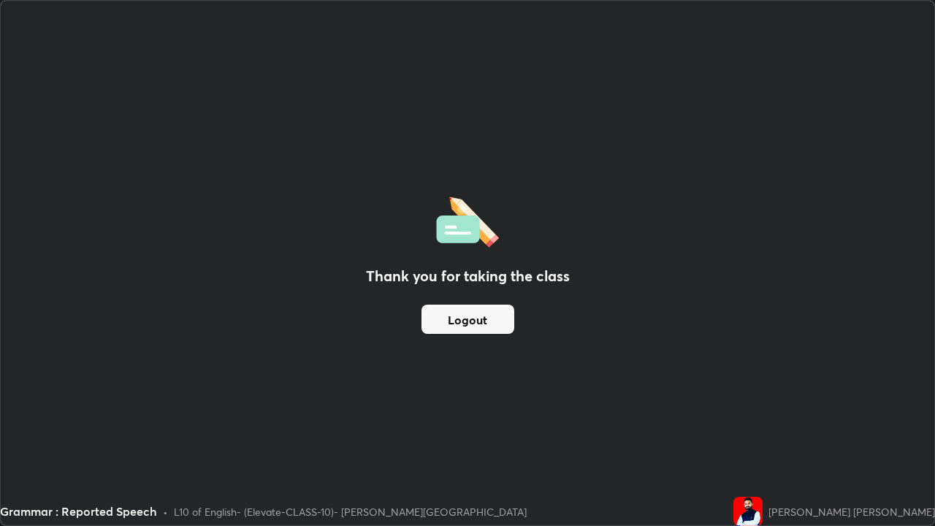
click at [500, 321] on button "Logout" at bounding box center [467, 319] width 93 height 29
click at [511, 318] on button "Logout" at bounding box center [467, 319] width 93 height 29
click at [708, 389] on div "Thank you for taking the class Logout" at bounding box center [467, 263] width 933 height 524
click at [490, 316] on button "Logout" at bounding box center [467, 319] width 93 height 29
click at [492, 322] on button "Logout" at bounding box center [467, 319] width 93 height 29
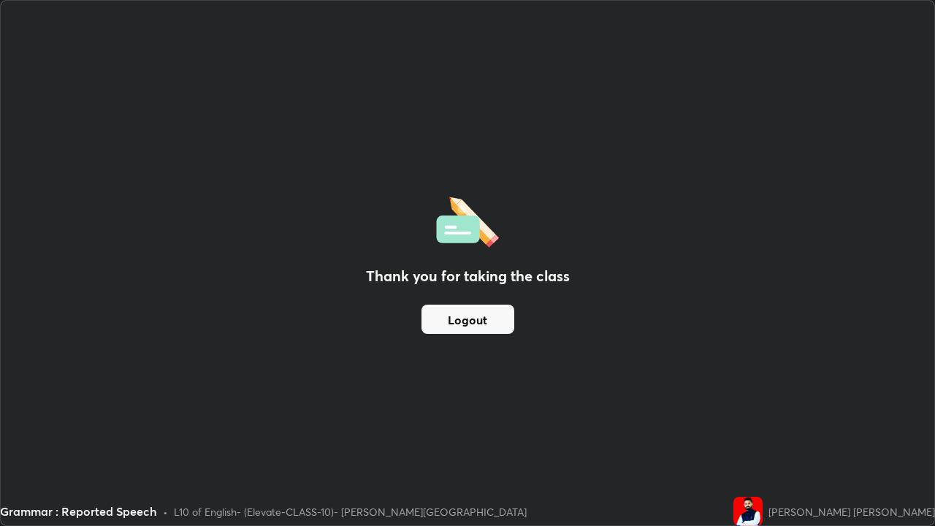
click at [491, 324] on button "Logout" at bounding box center [467, 319] width 93 height 29
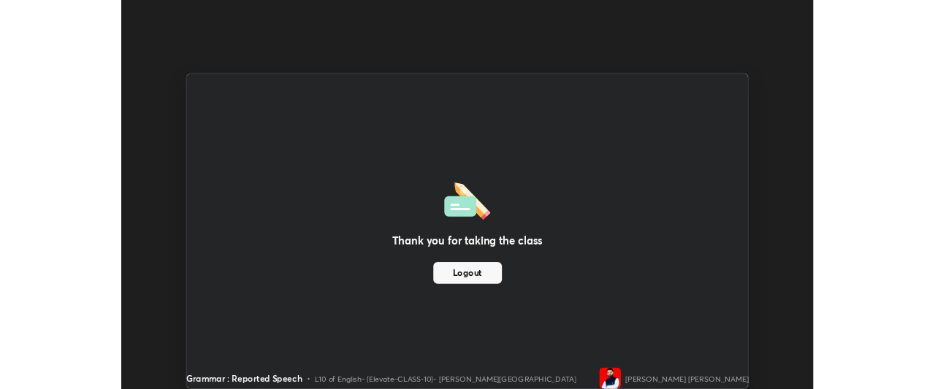
scroll to position [72638, 72093]
